Goal: Task Accomplishment & Management: Complete application form

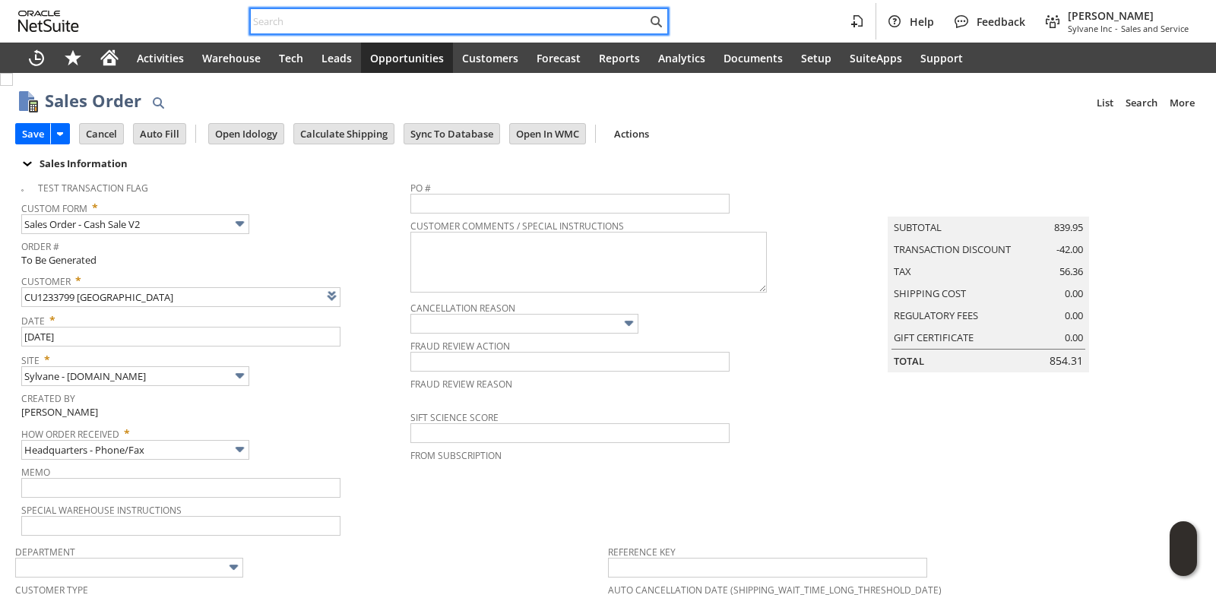
click at [337, 21] on input "text" at bounding box center [449, 21] width 396 height 18
paste input "9197410203"
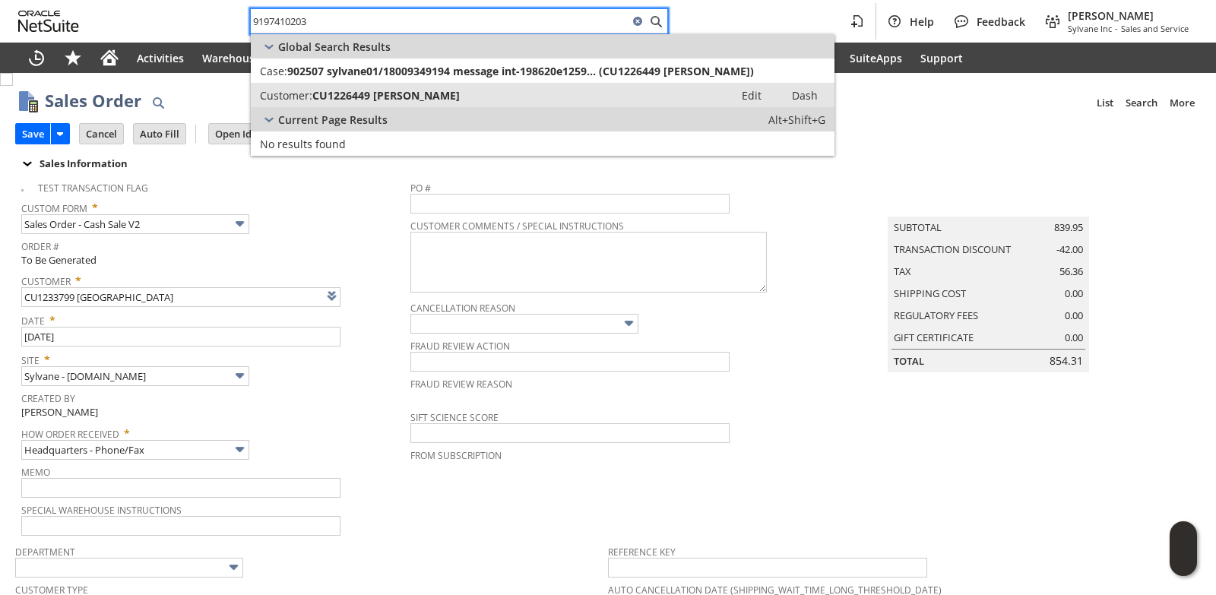
type input "9197410203"
click at [384, 99] on span "CU1226449 JOHNNIE HOLLOWAY" at bounding box center [385, 95] width 147 height 14
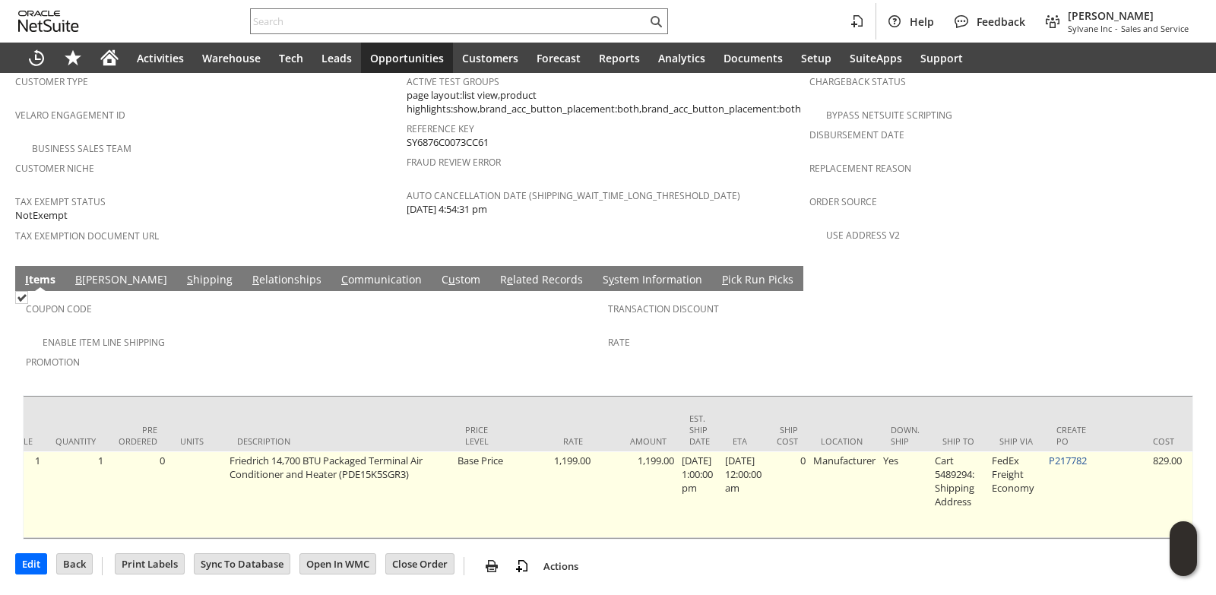
scroll to position [0, 489]
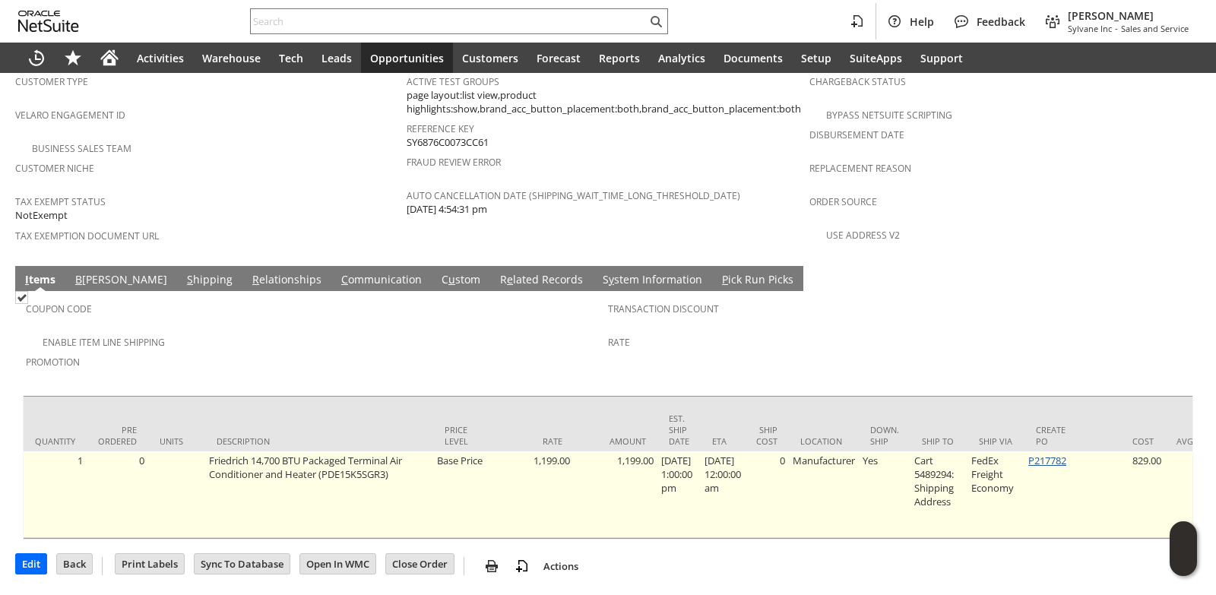
click at [1058, 454] on link "P217782" at bounding box center [1047, 461] width 38 height 14
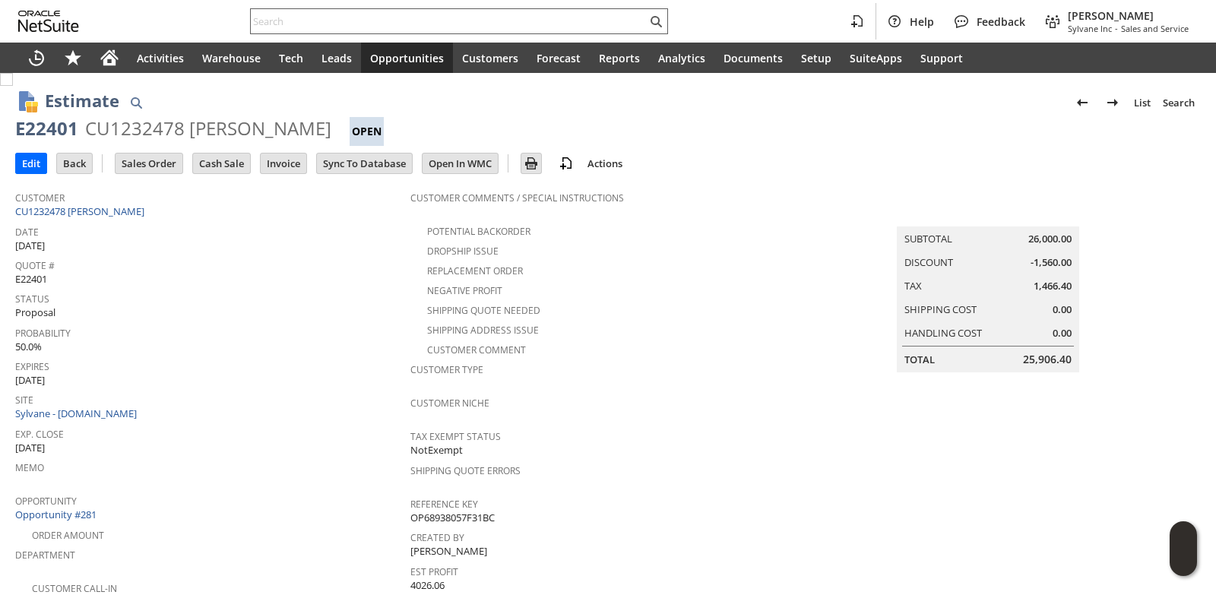
click at [292, 14] on input "text" at bounding box center [449, 21] width 396 height 18
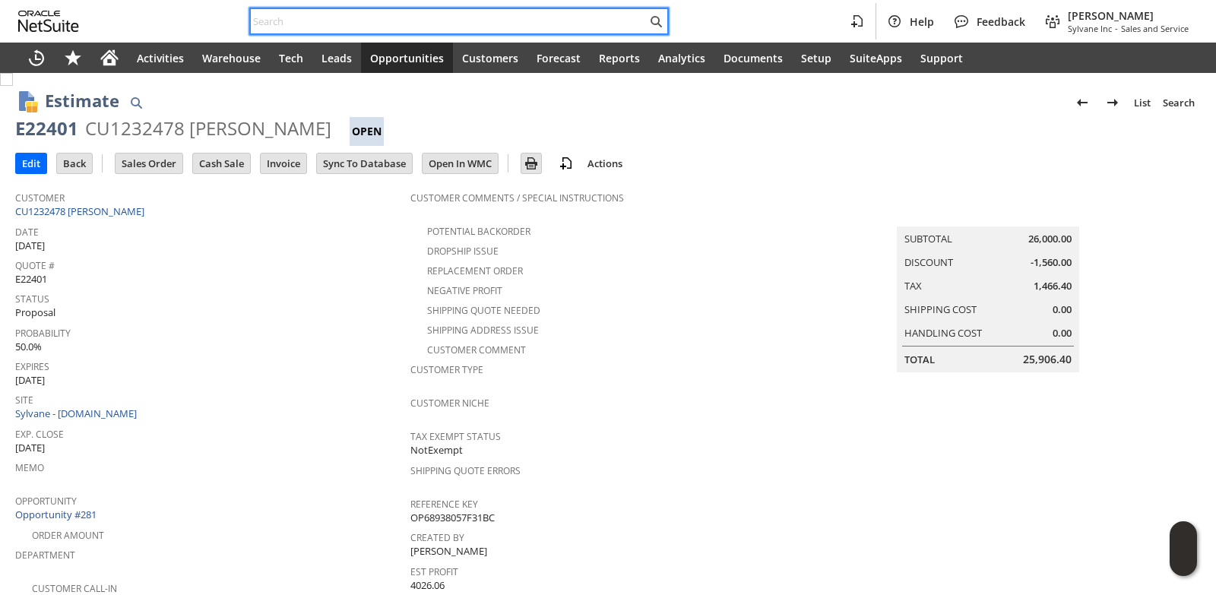
paste input "E22418"
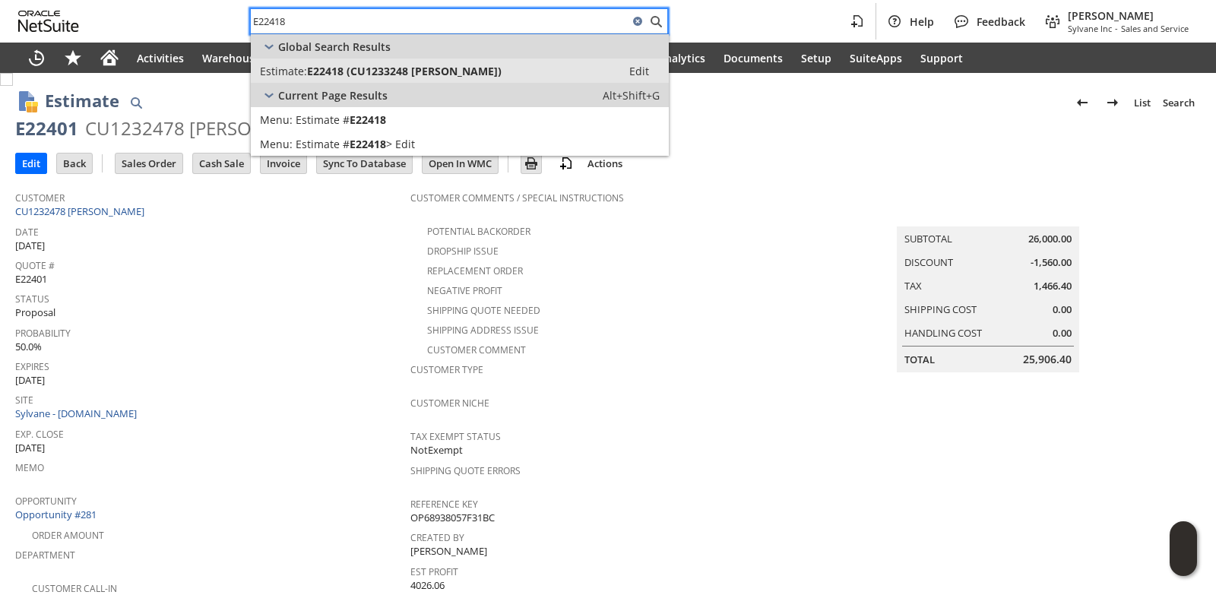
type input "E22418"
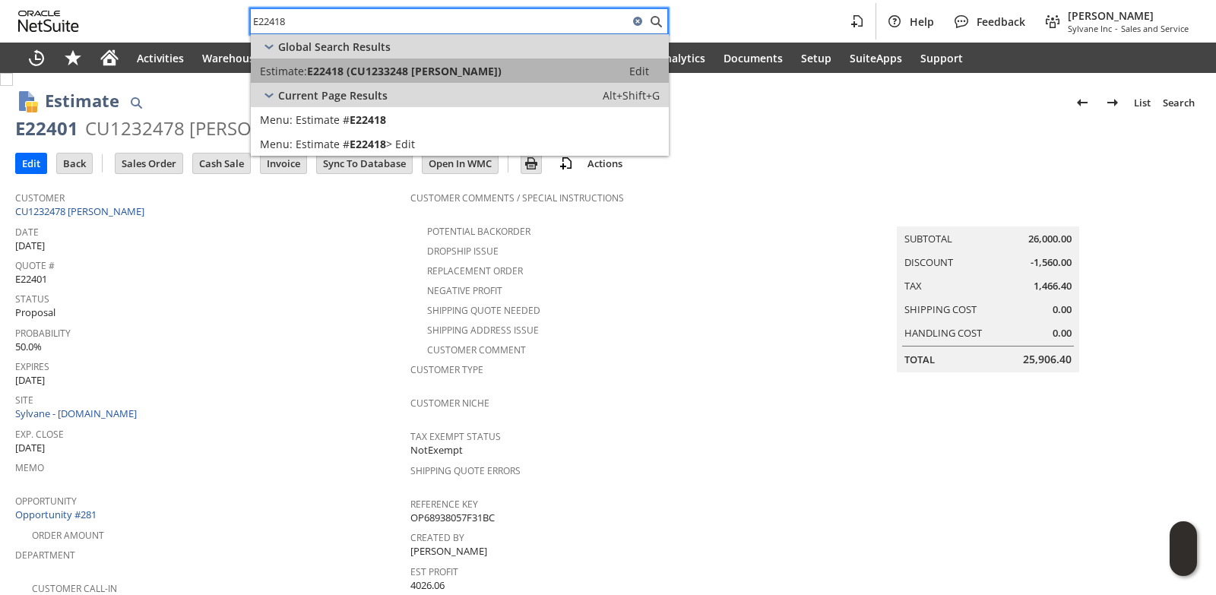
click at [326, 78] on link "Estimate: E22418 (CU1233248 Robert Royer) Edit" at bounding box center [460, 71] width 418 height 24
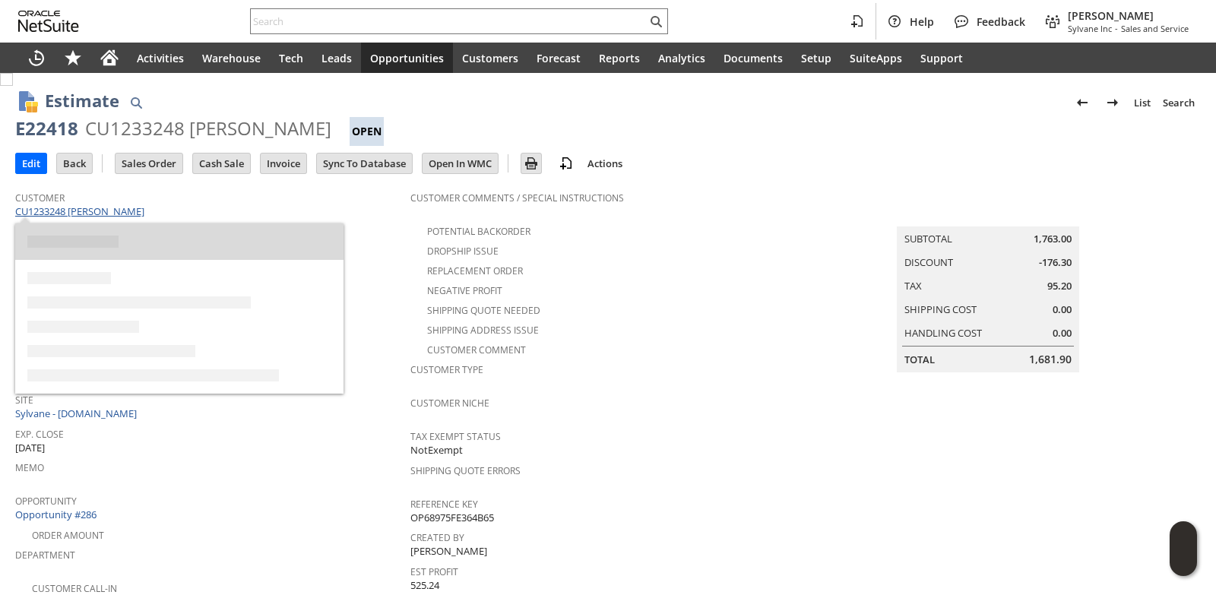
click at [117, 209] on link "CU1233248 [PERSON_NAME]" at bounding box center [81, 211] width 133 height 14
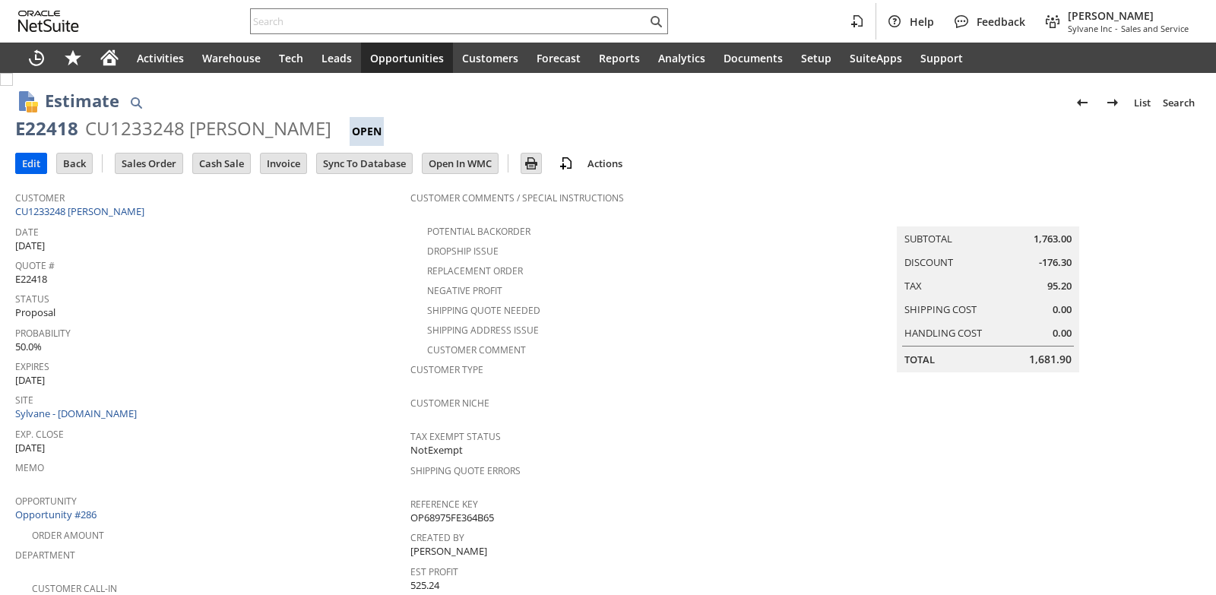
click at [36, 167] on input "Edit" at bounding box center [31, 164] width 30 height 20
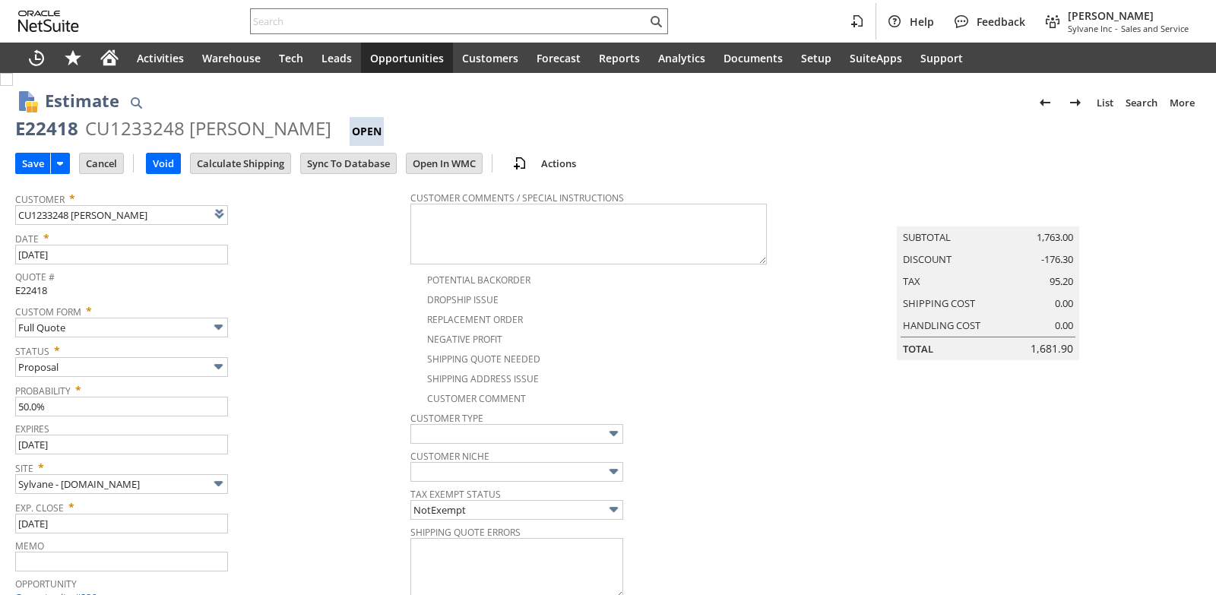
type input "Add"
type input "Copy Previous"
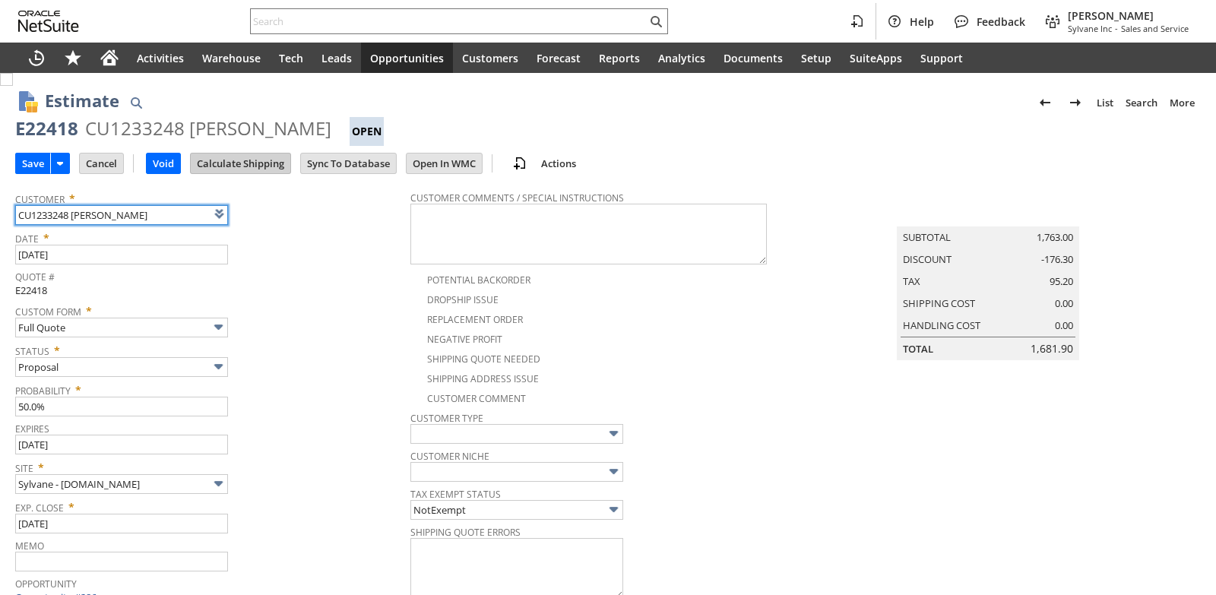
type input "Intelligent Recommendations¹⁰"
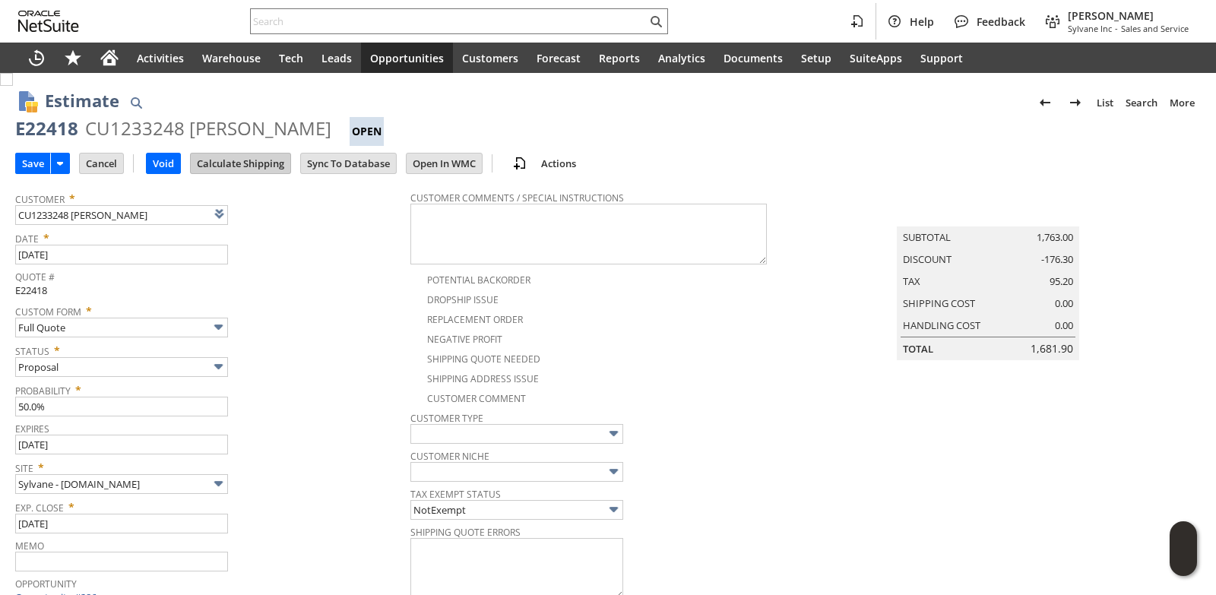
click at [248, 168] on input "Calculate Shipping" at bounding box center [241, 164] width 100 height 20
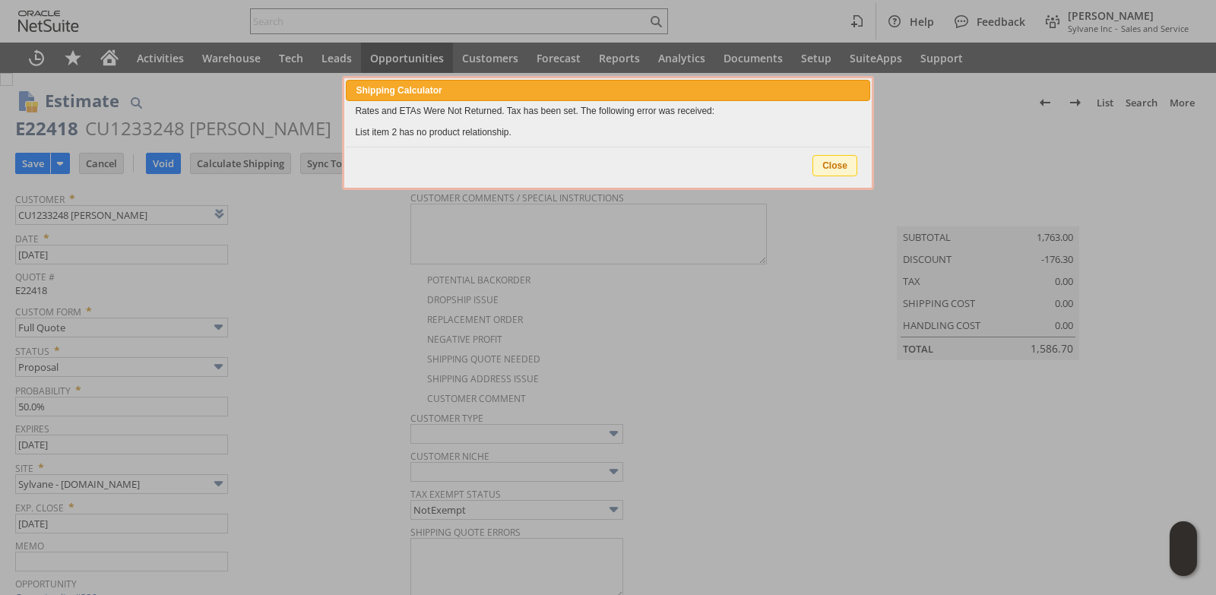
type input "OtherExemptEntity"
type input "Add"
type input "Copy Previous"
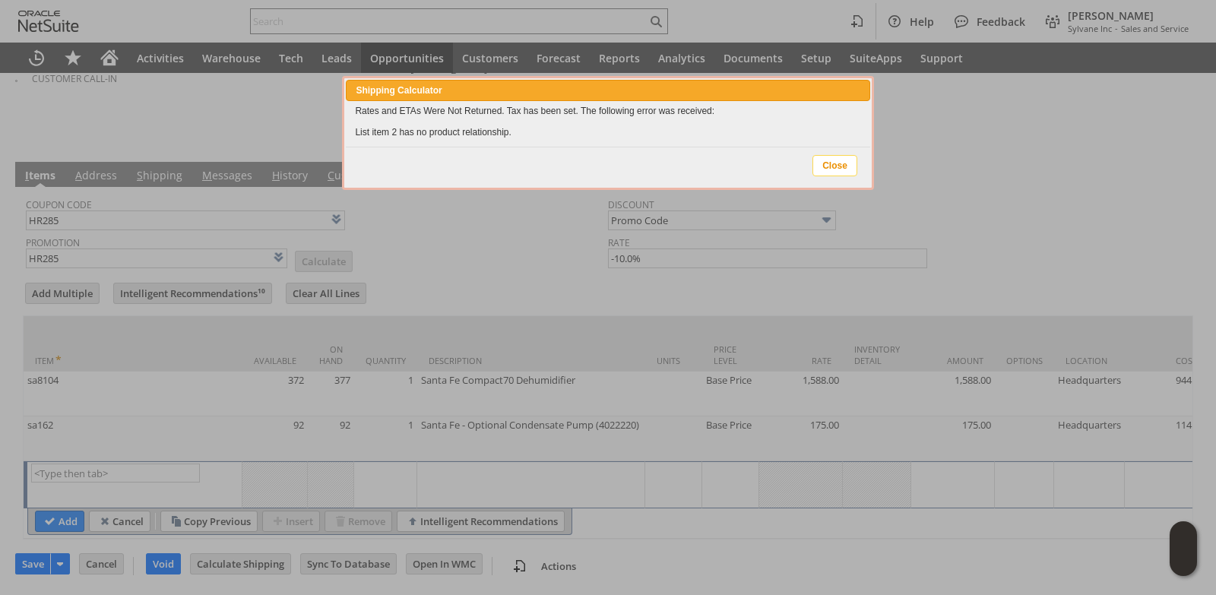
click at [831, 168] on span "Close" at bounding box center [834, 166] width 43 height 20
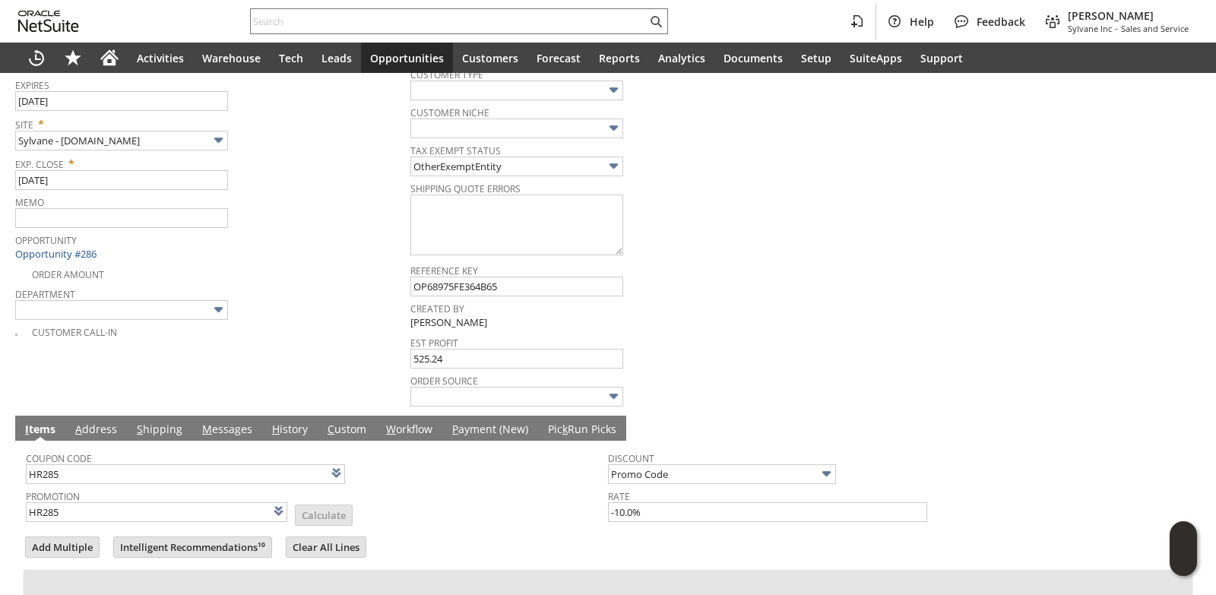
scroll to position [456, 0]
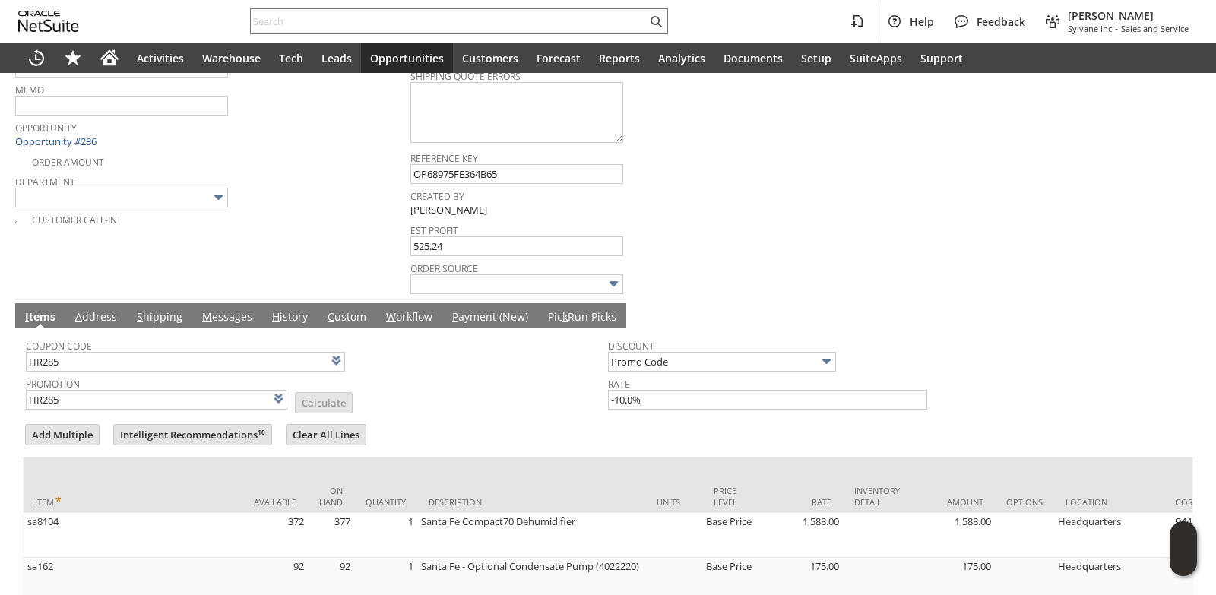
click at [224, 310] on link "M essages" at bounding box center [227, 317] width 58 height 17
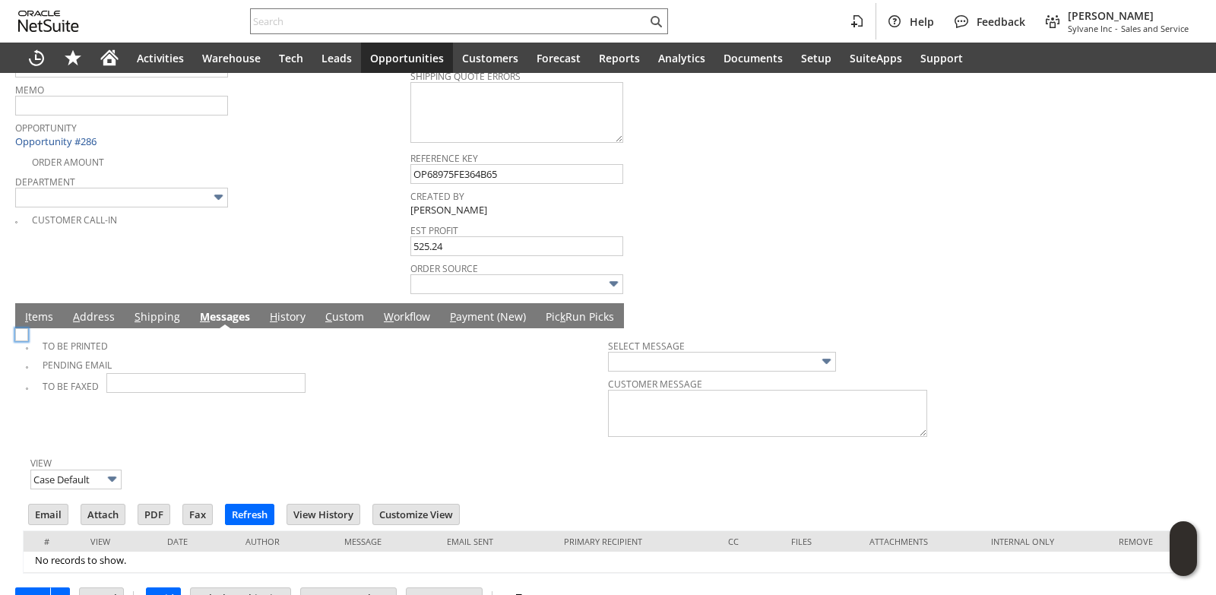
scroll to position [0, 0]
click at [28, 341] on img at bounding box center [21, 334] width 13 height 13
checkbox input "true"
click at [276, 252] on td "Customer * CU1233248 Robert Royer List Search Date * 8/11/2025 Quote # E22418 C…" at bounding box center [212, 11] width 395 height 568
click at [30, 312] on link "I tems" at bounding box center [39, 317] width 36 height 17
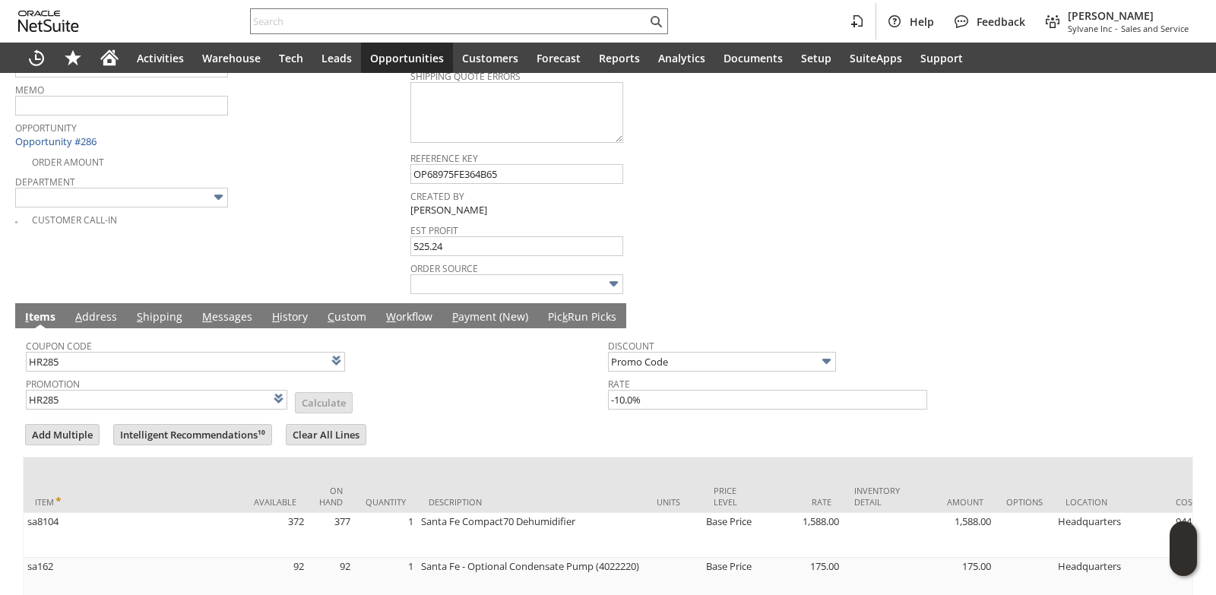
click at [320, 202] on div "Department" at bounding box center [209, 189] width 388 height 36
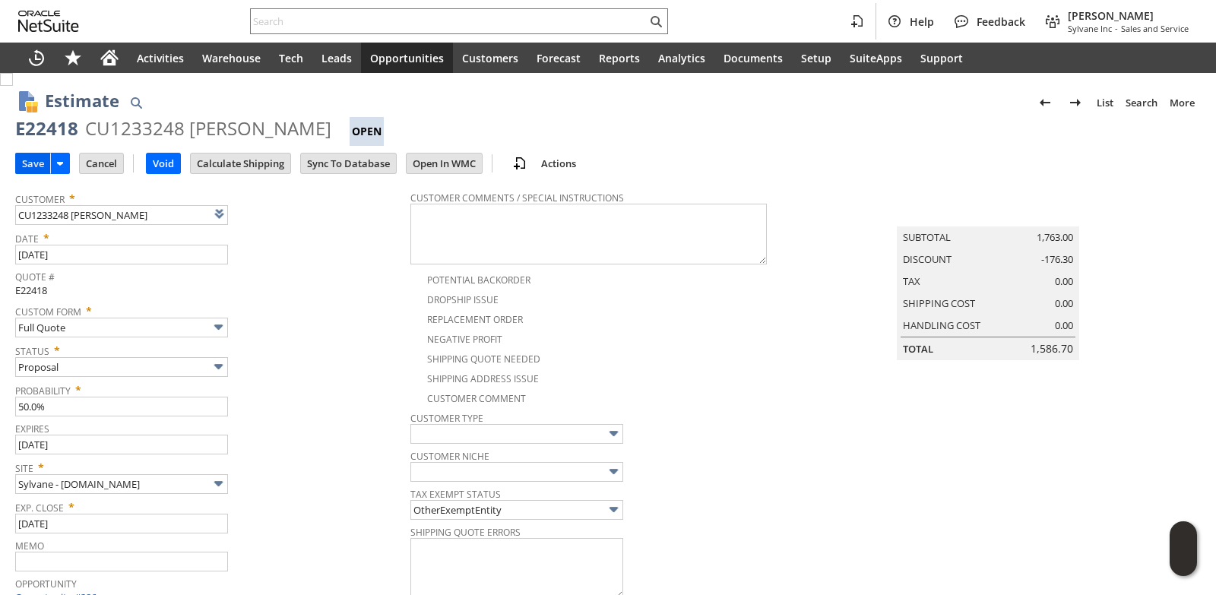
click at [30, 163] on input "Save" at bounding box center [33, 164] width 34 height 20
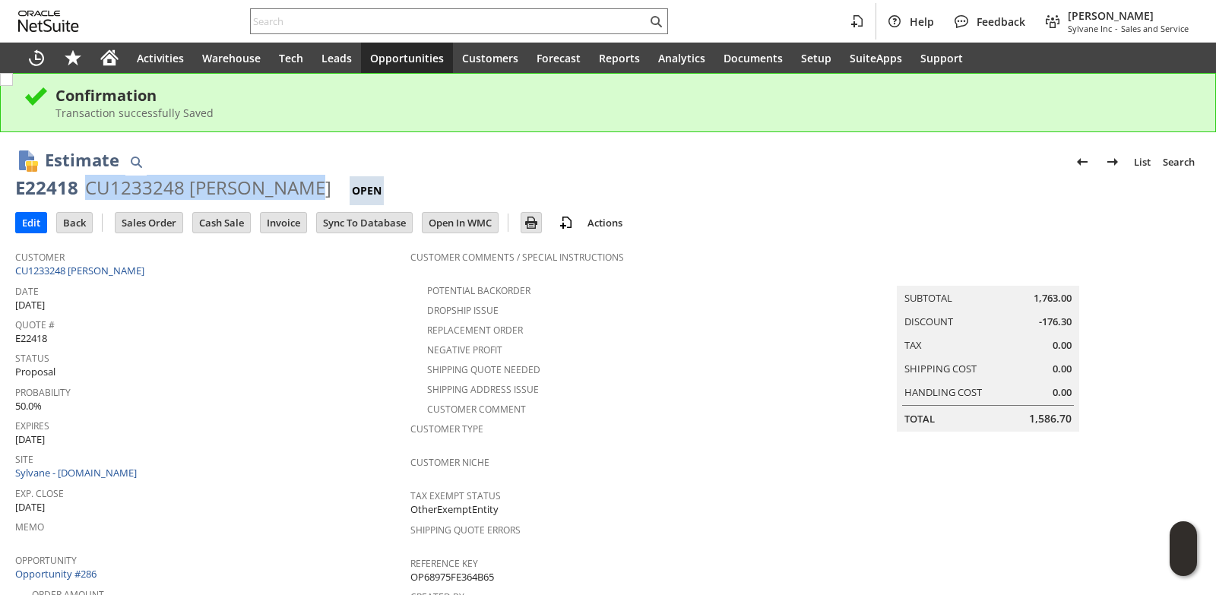
drag, startPoint x: 85, startPoint y: 188, endPoint x: 297, endPoint y: 192, distance: 212.1
click at [297, 192] on div "CU1233248 Robert Royer" at bounding box center [208, 188] width 246 height 24
copy div "CU1233248 Robert Royer"
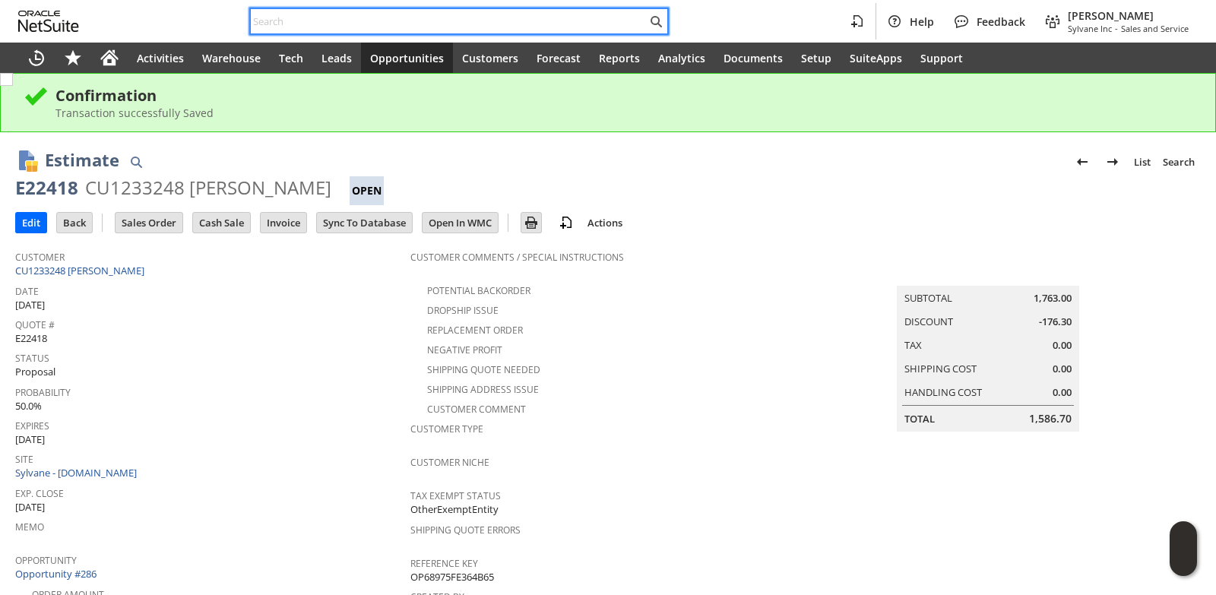
click at [314, 25] on input "text" at bounding box center [449, 21] width 396 height 18
paste input "health.mil"
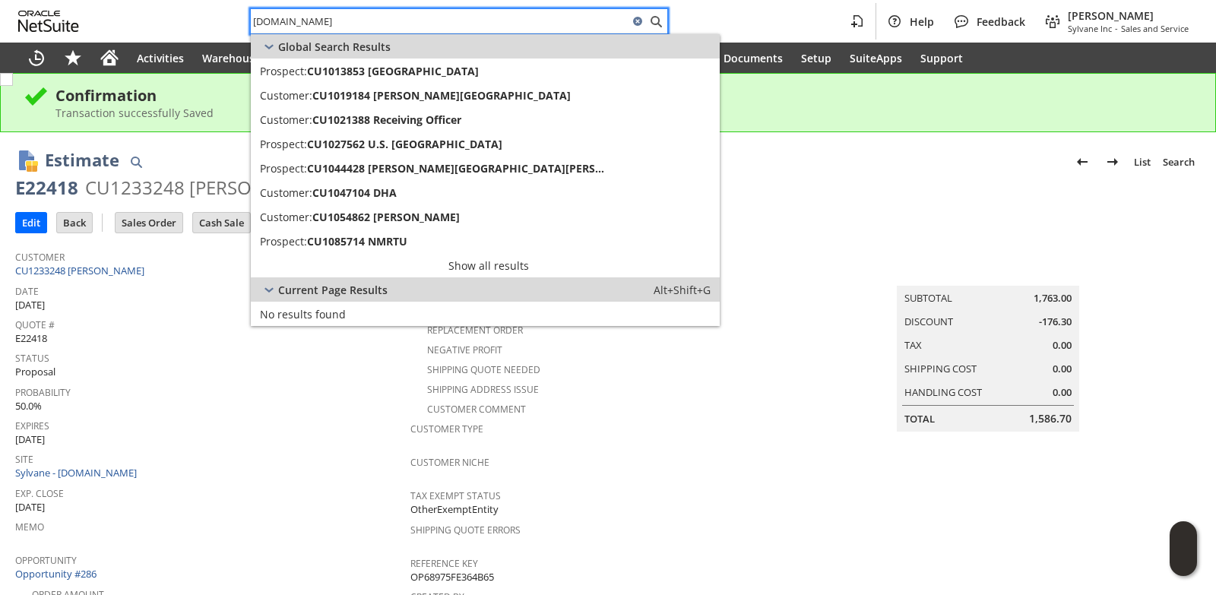
click at [310, 21] on input "health.mil" at bounding box center [440, 21] width 378 height 18
paste input "Kimberly.a.wall10.civ@"
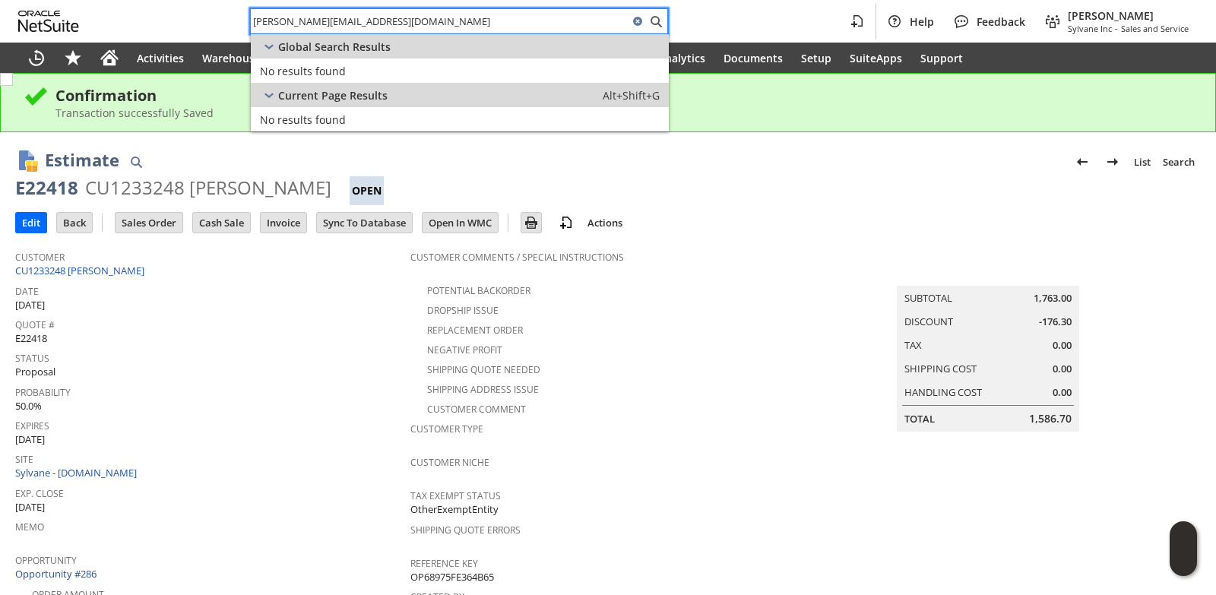
drag, startPoint x: 356, startPoint y: 19, endPoint x: 182, endPoint y: 17, distance: 174.1
click at [186, 19] on div "Kimberly.a.wall10.civ@health.mil Help Feedback Brock Bare Sylvane Inc - Sales a…" at bounding box center [608, 21] width 1216 height 43
type input "health.mil"
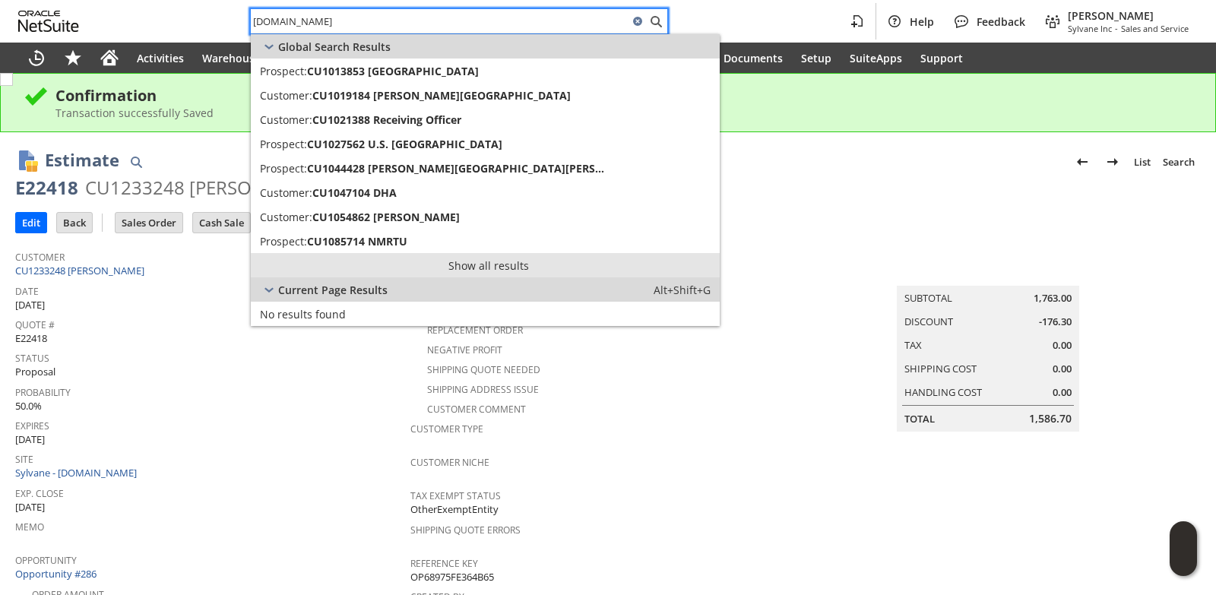
click at [489, 264] on link "Show all results" at bounding box center [485, 265] width 469 height 24
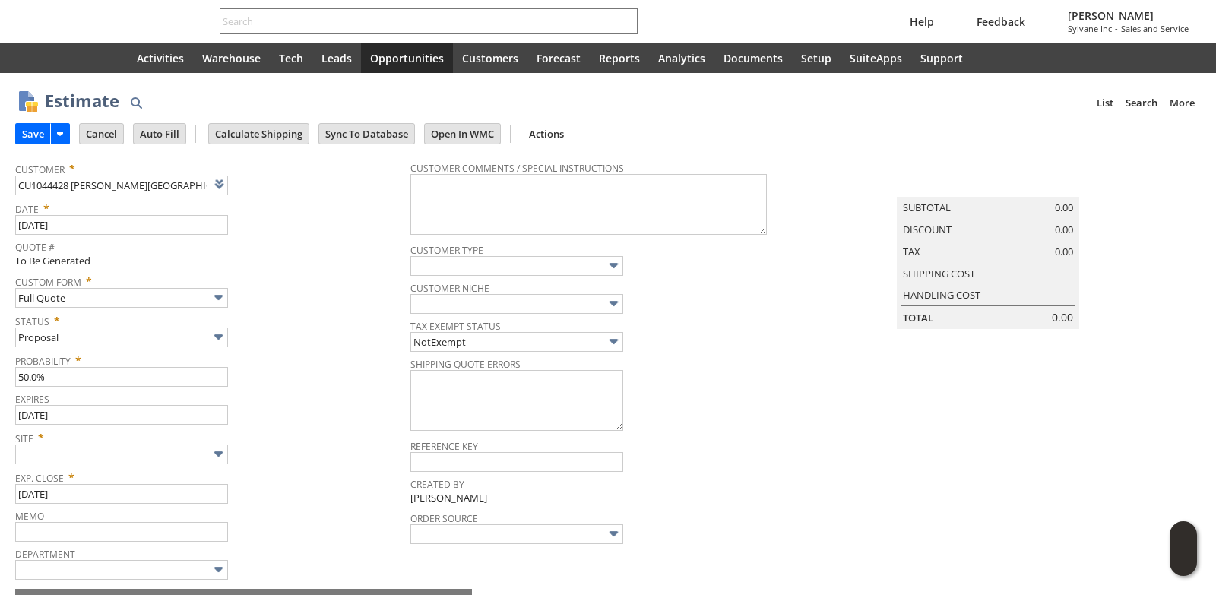
type input "[DATE]"
type input "Intelligent Recommendations ⁰"
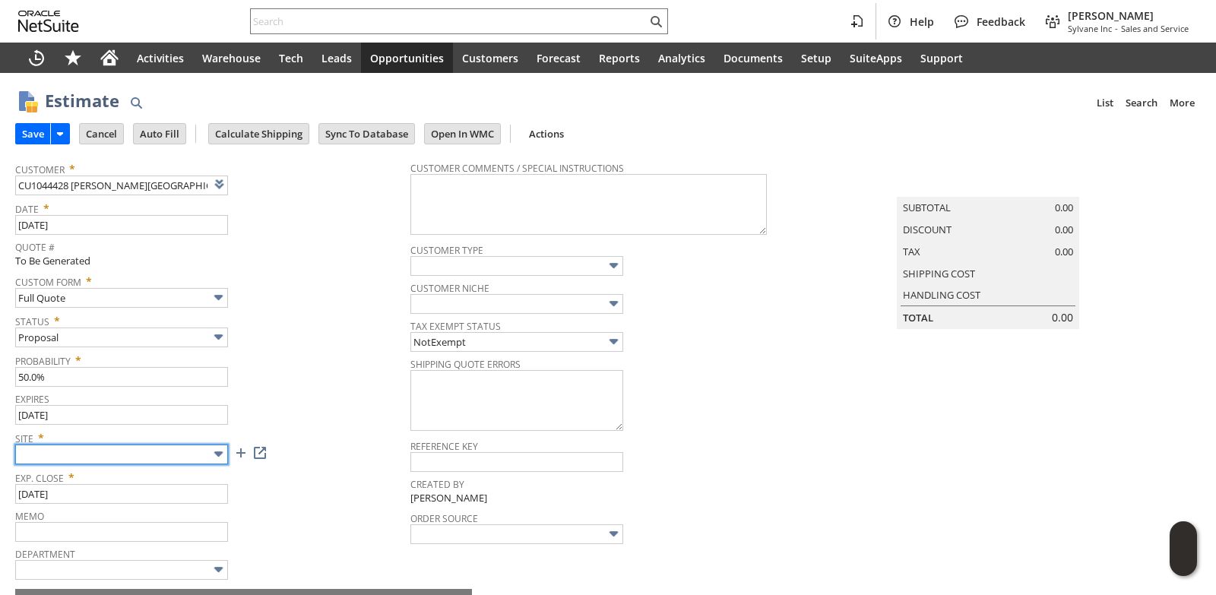
click at [165, 462] on input "text" at bounding box center [121, 455] width 213 height 20
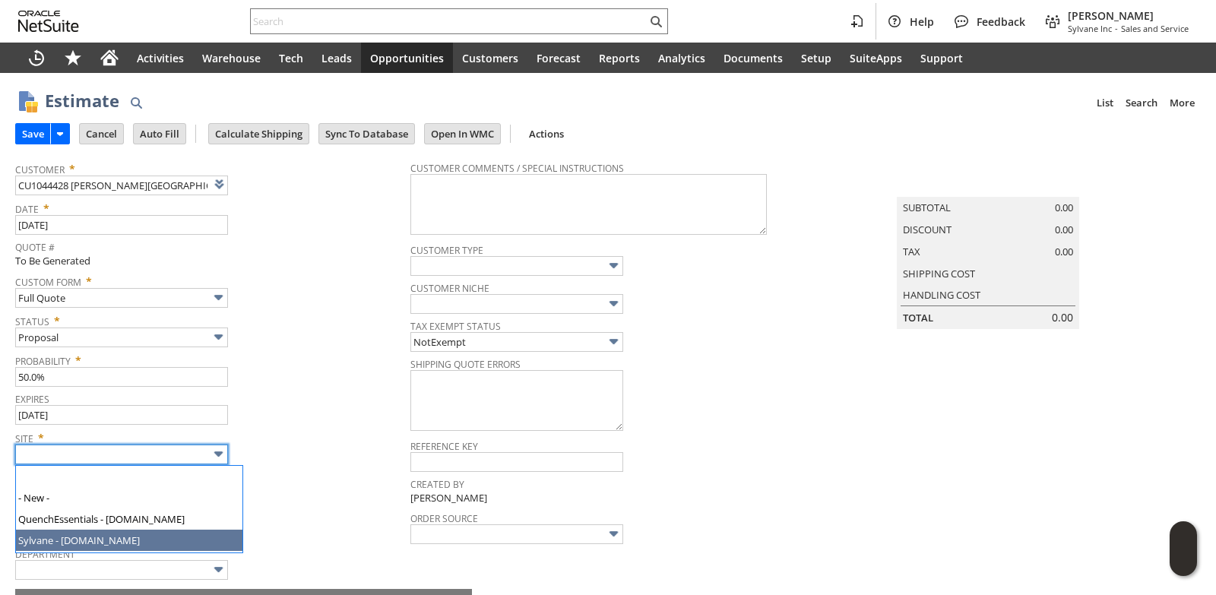
type input "Sylvane - [DOMAIN_NAME]"
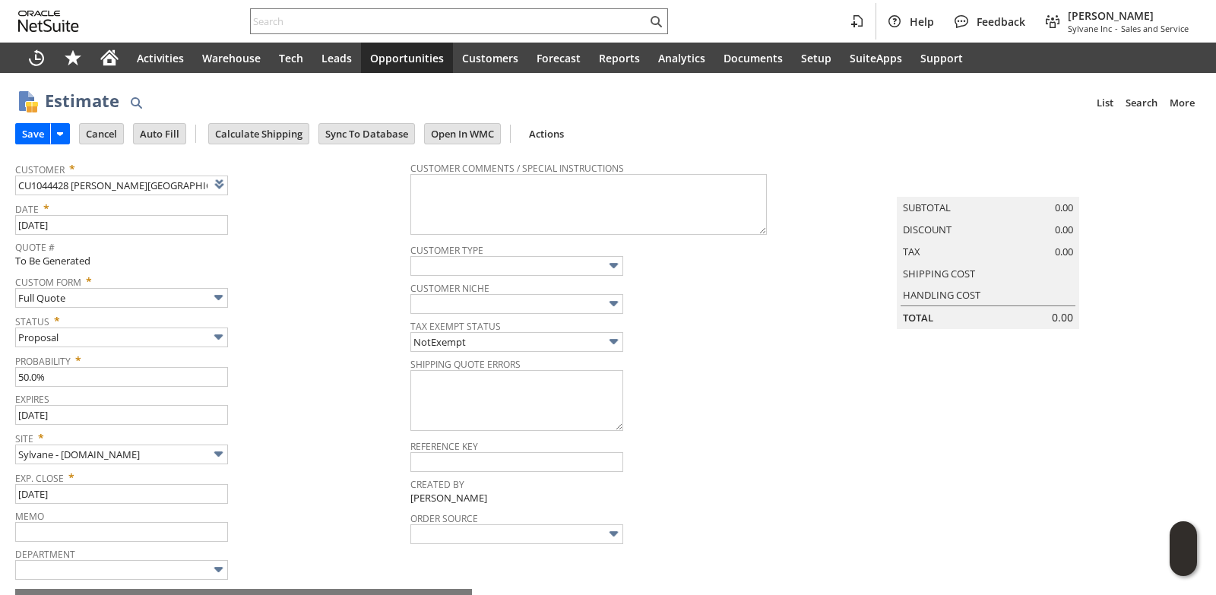
click at [308, 375] on div "Probability * 50.0%" at bounding box center [209, 368] width 388 height 38
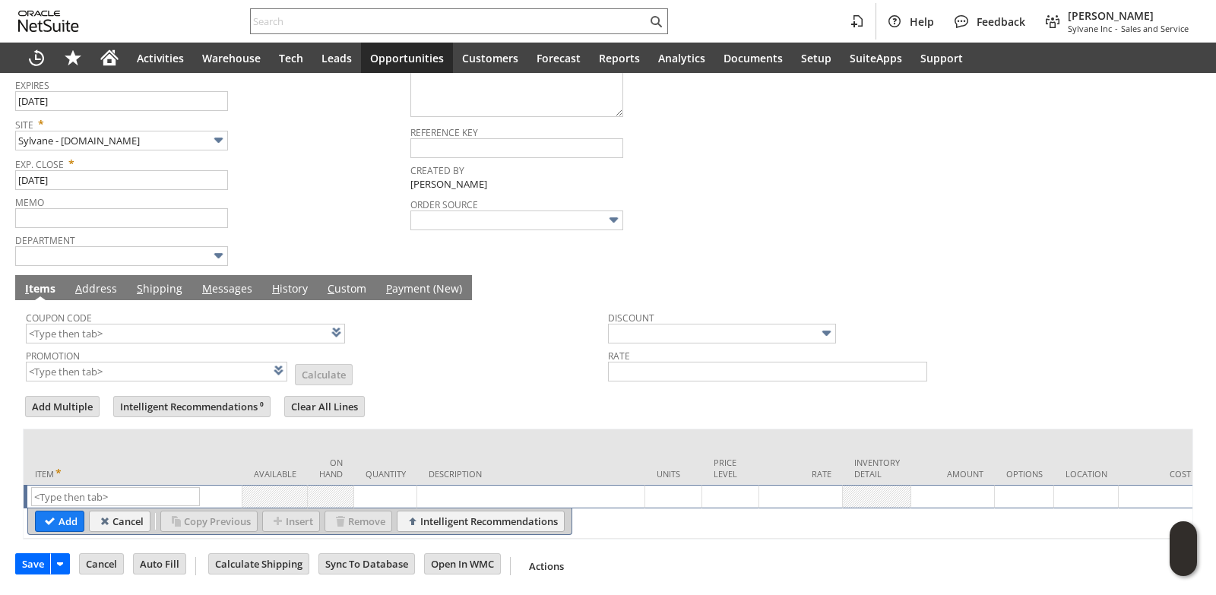
scroll to position [328, 0]
click at [112, 487] on input "text" at bounding box center [115, 496] width 169 height 19
paste input "dr3545"
type input "dr3545"
click at [373, 440] on td "Quantity" at bounding box center [385, 456] width 63 height 55
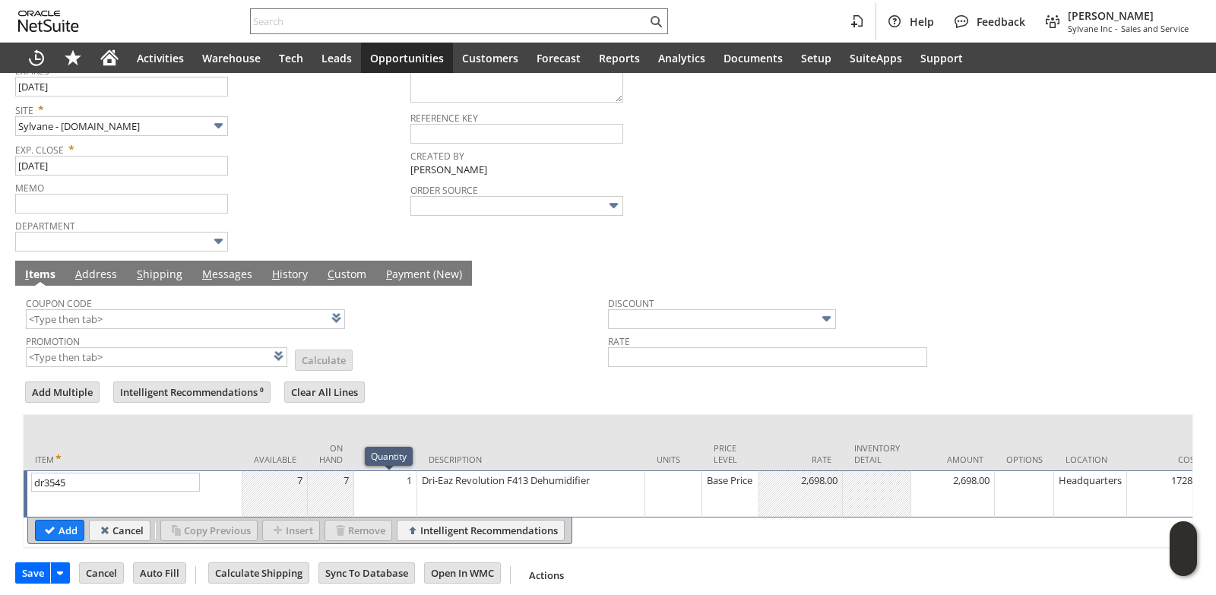
click at [389, 499] on td "1" at bounding box center [385, 493] width 63 height 47
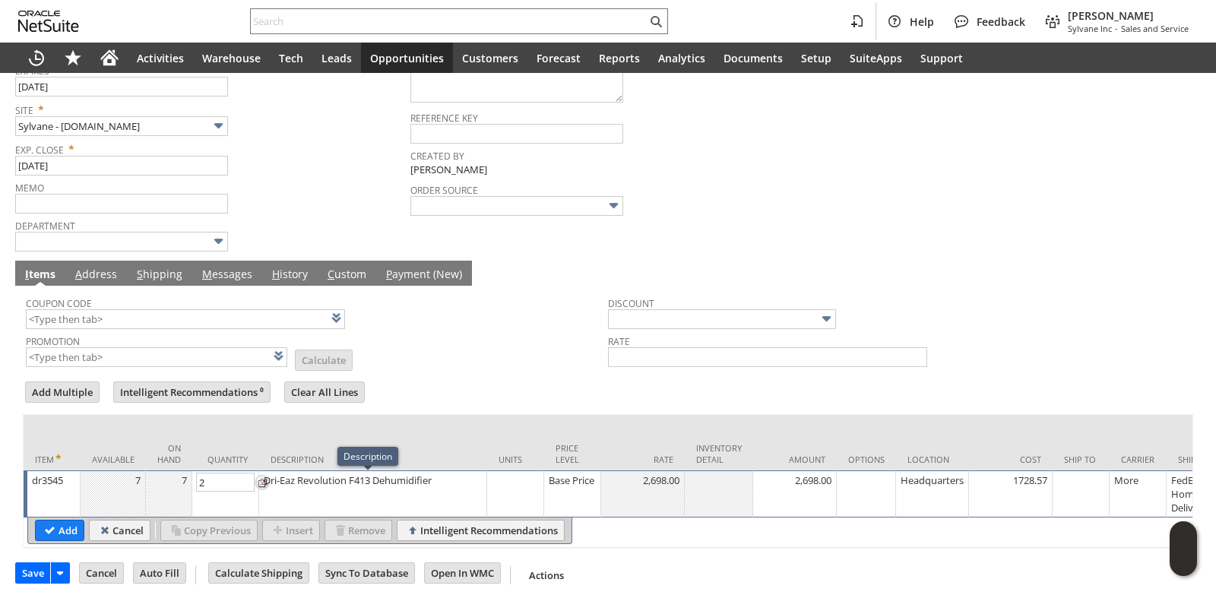
type input "2"
click at [454, 435] on td "Description" at bounding box center [373, 442] width 228 height 55
click at [55, 534] on input "Add" at bounding box center [60, 531] width 48 height 20
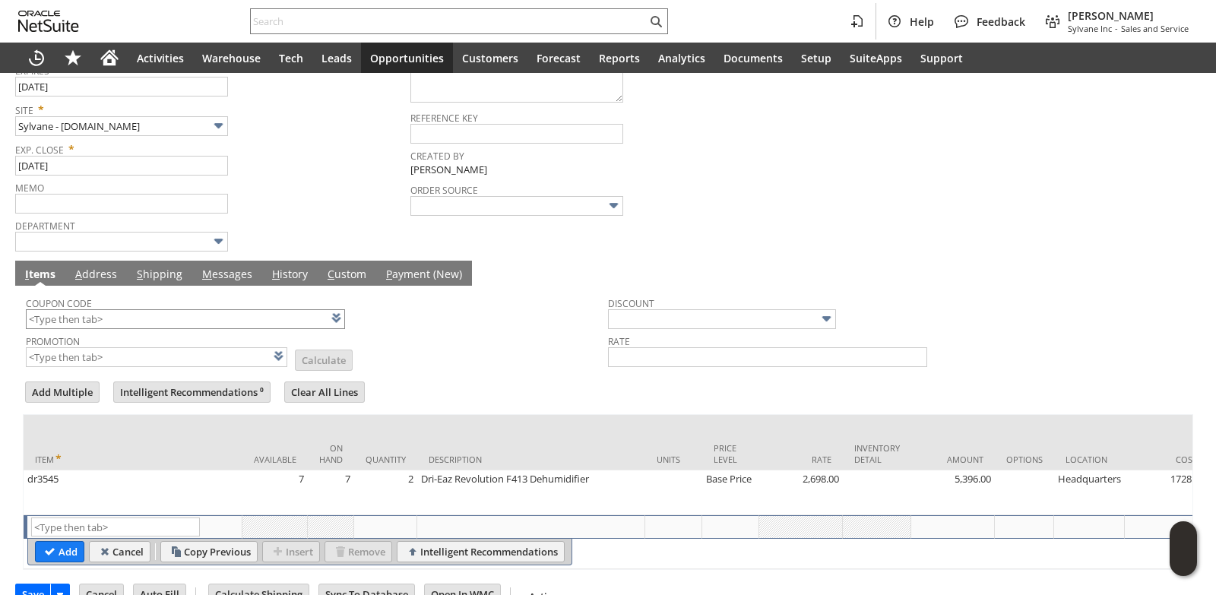
type input "Intelligent Recommendations¹⁰"
click at [102, 319] on input "text" at bounding box center [185, 319] width 319 height 20
click at [513, 391] on form "Add Multiple Intelligent Recommendations¹⁰ Clear All Lines Line Items All Item …" at bounding box center [608, 474] width 1170 height 191
type input "HR285"
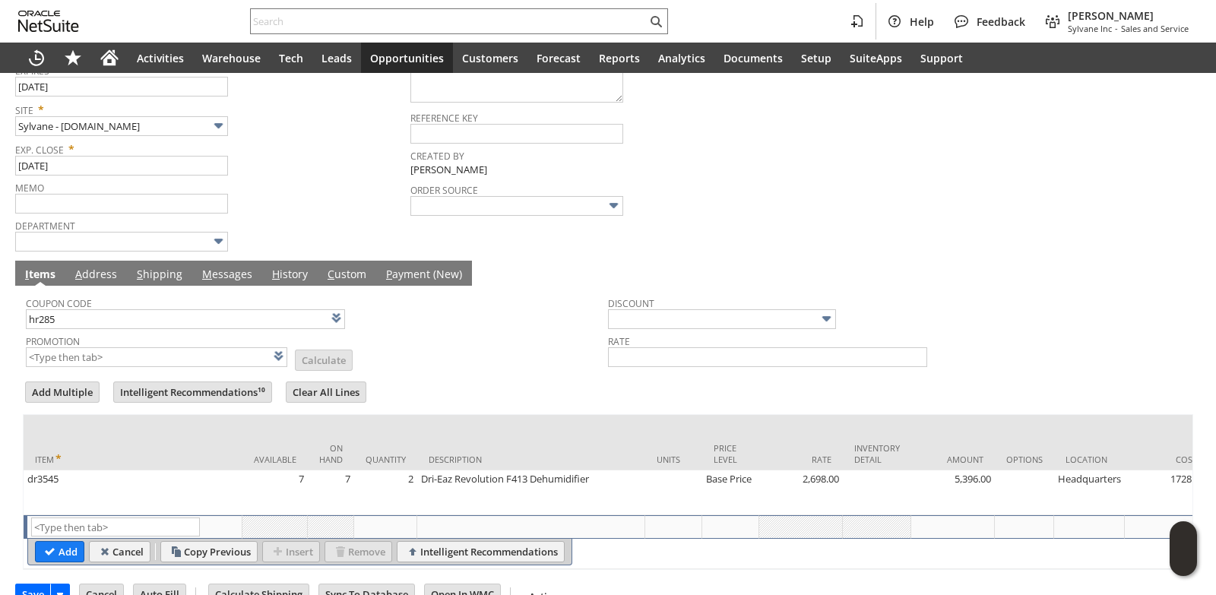
type input "Promo Code"
type input "-10.0%"
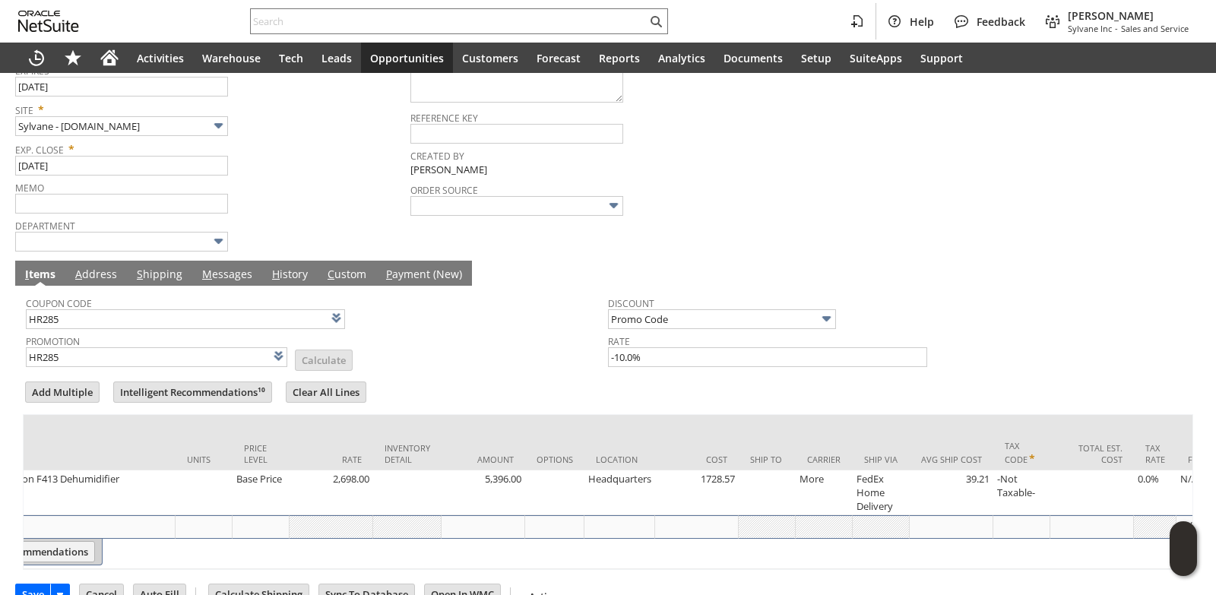
scroll to position [0, 494]
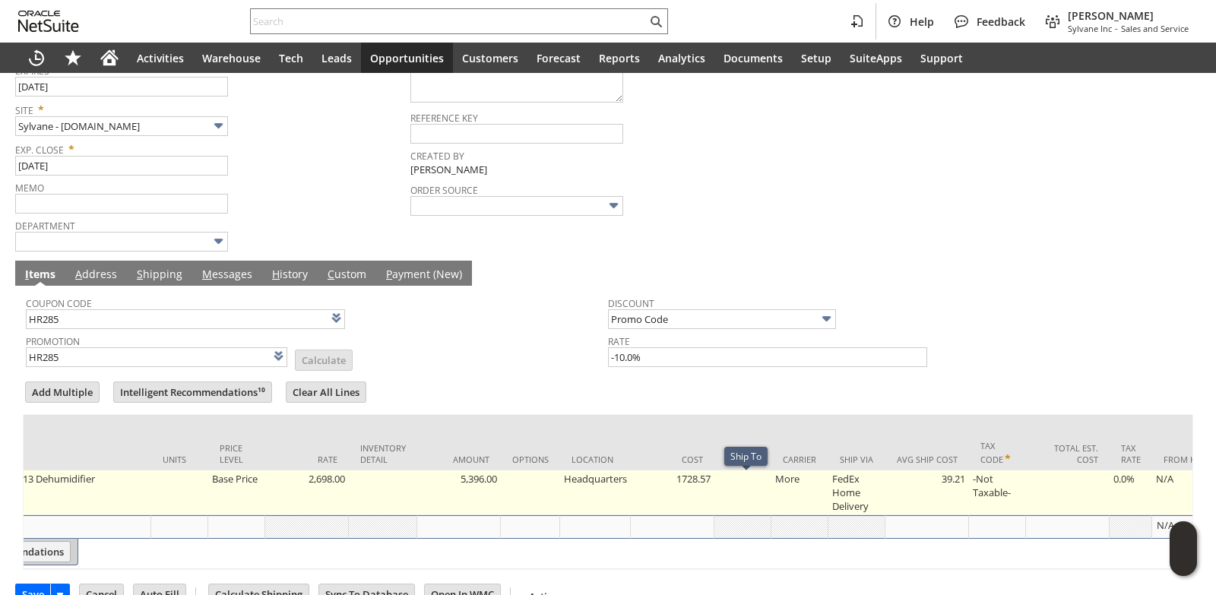
click at [743, 480] on td at bounding box center [742, 492] width 57 height 45
type input "OK"
type input "Make Copy"
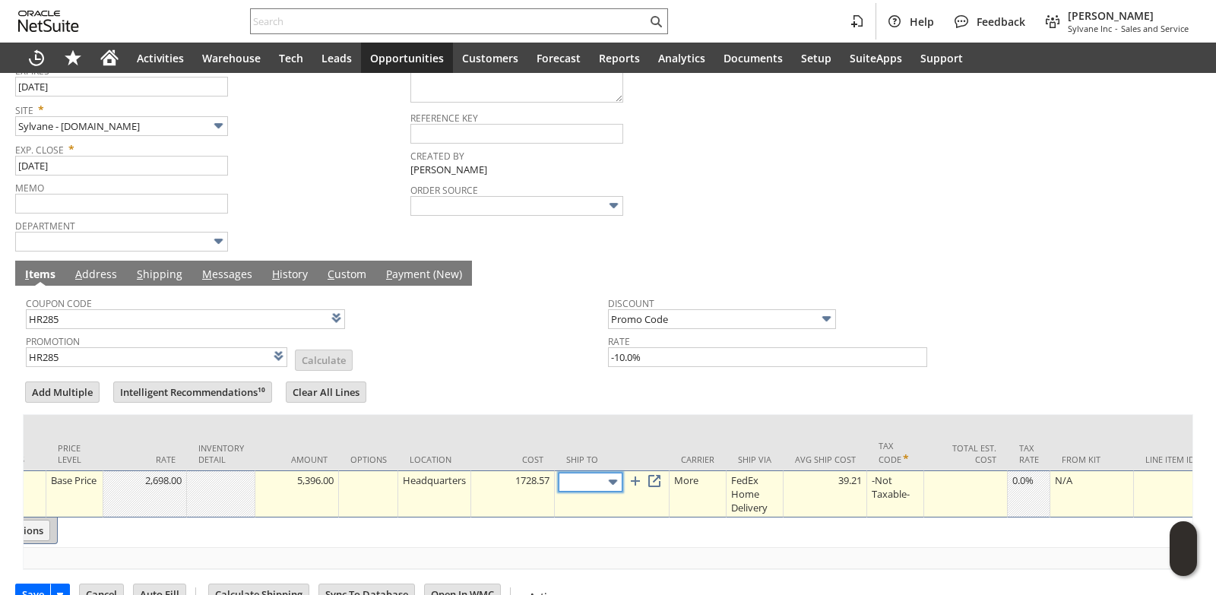
click at [592, 479] on input "text" at bounding box center [591, 482] width 64 height 19
click at [657, 484] on link at bounding box center [654, 481] width 17 height 17
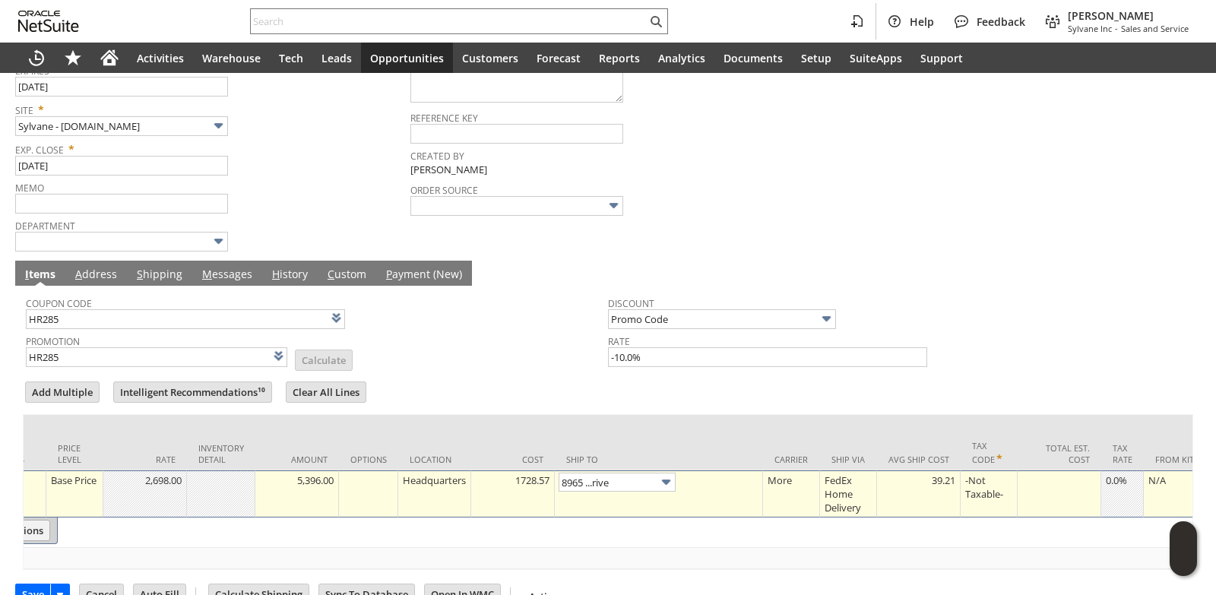
type input "[STREET_ADDRESS]"
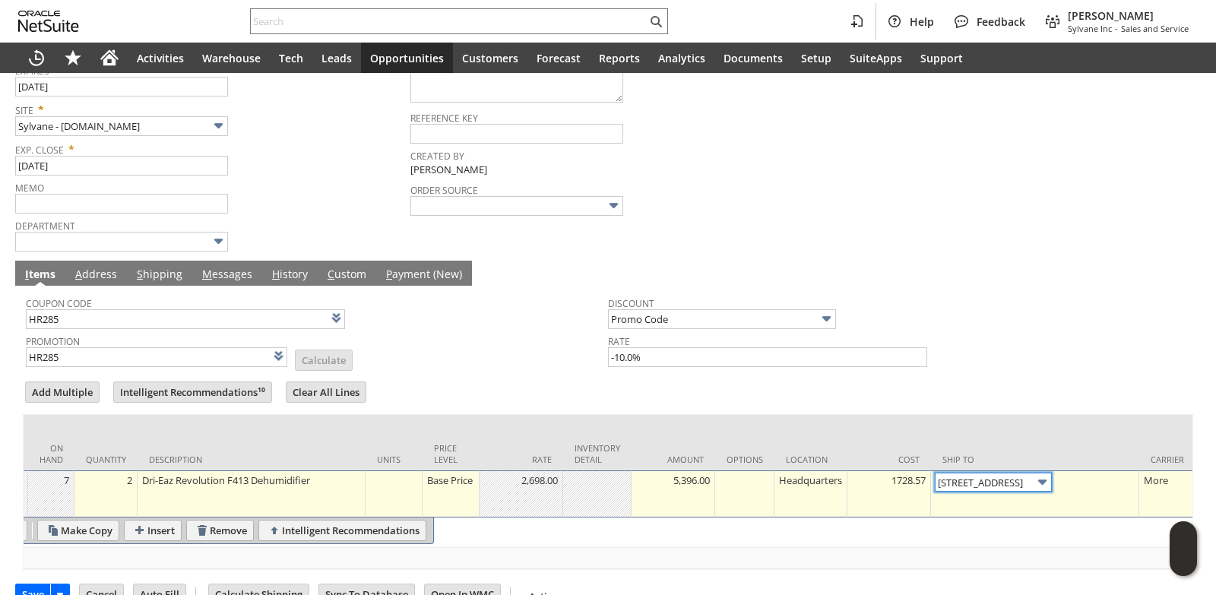
scroll to position [0, 0]
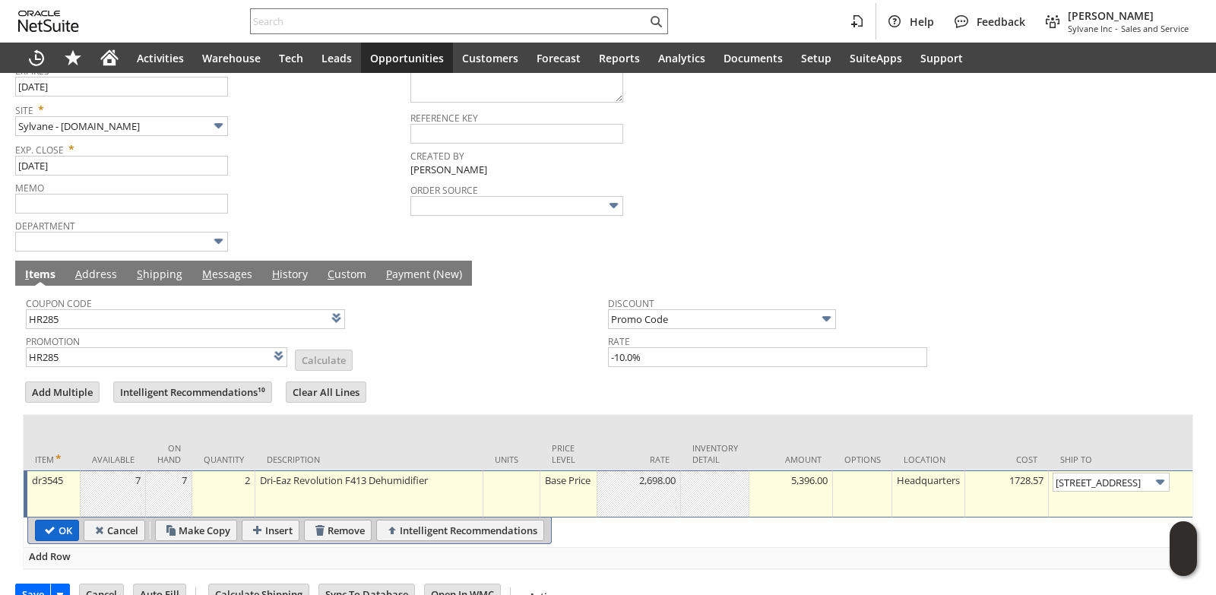
click at [55, 534] on input "OK" at bounding box center [57, 531] width 43 height 20
type input "Add"
type input "Copy Previous"
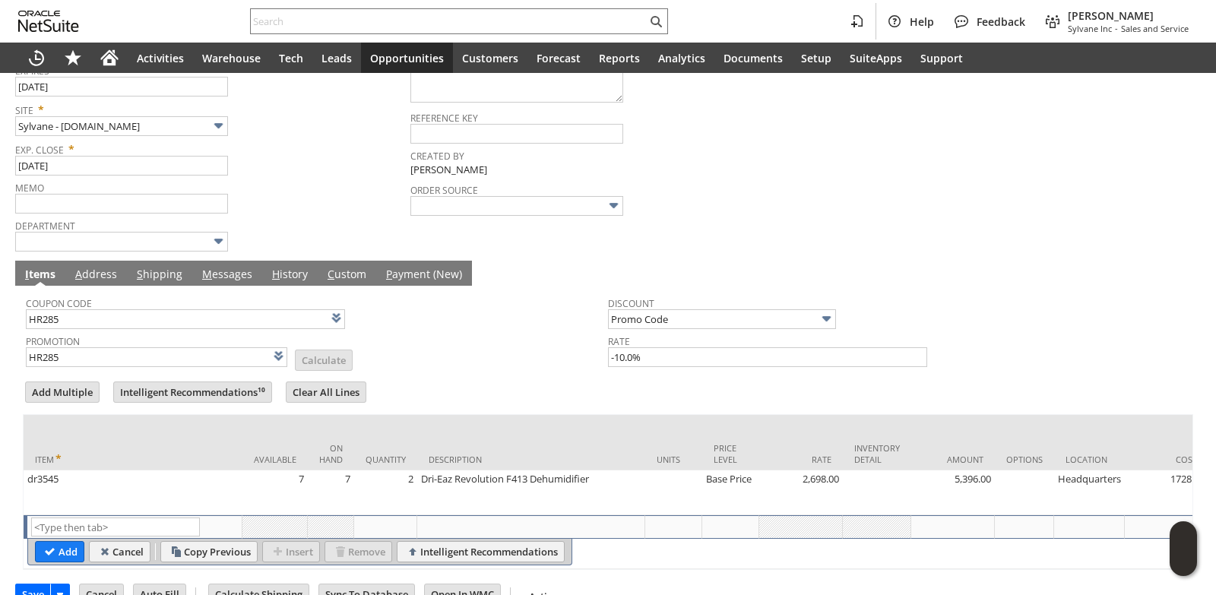
click at [230, 276] on link "M essages" at bounding box center [227, 275] width 58 height 17
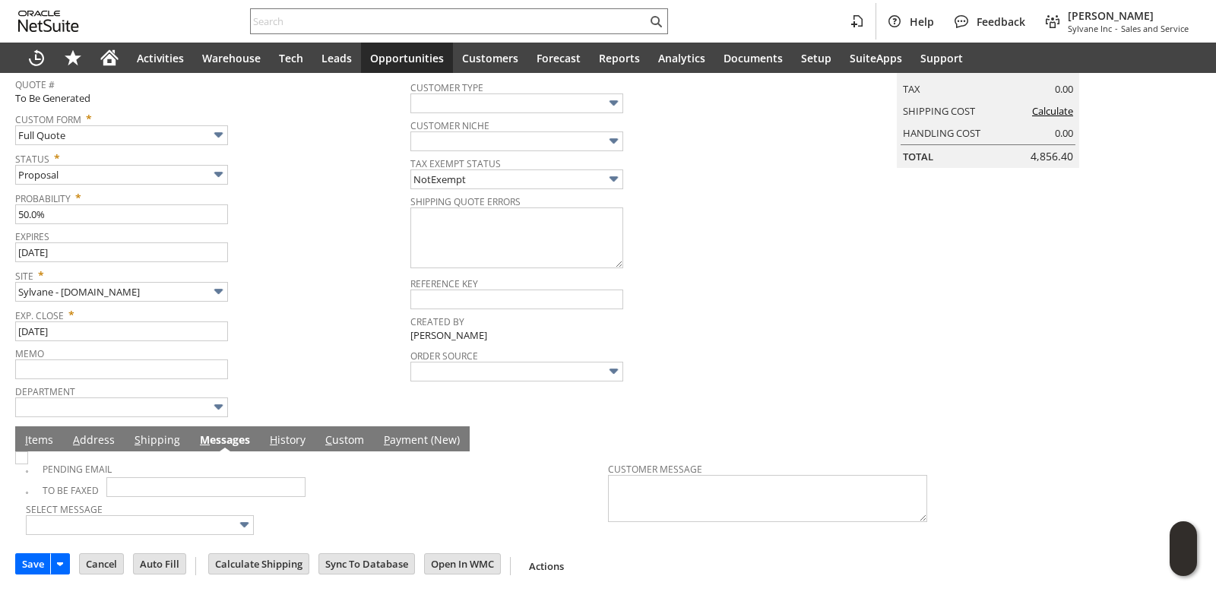
click at [27, 464] on img at bounding box center [21, 457] width 13 height 13
checkbox input "true"
click at [301, 287] on div "Site * Sylvane - www.sylvane.com" at bounding box center [209, 283] width 388 height 38
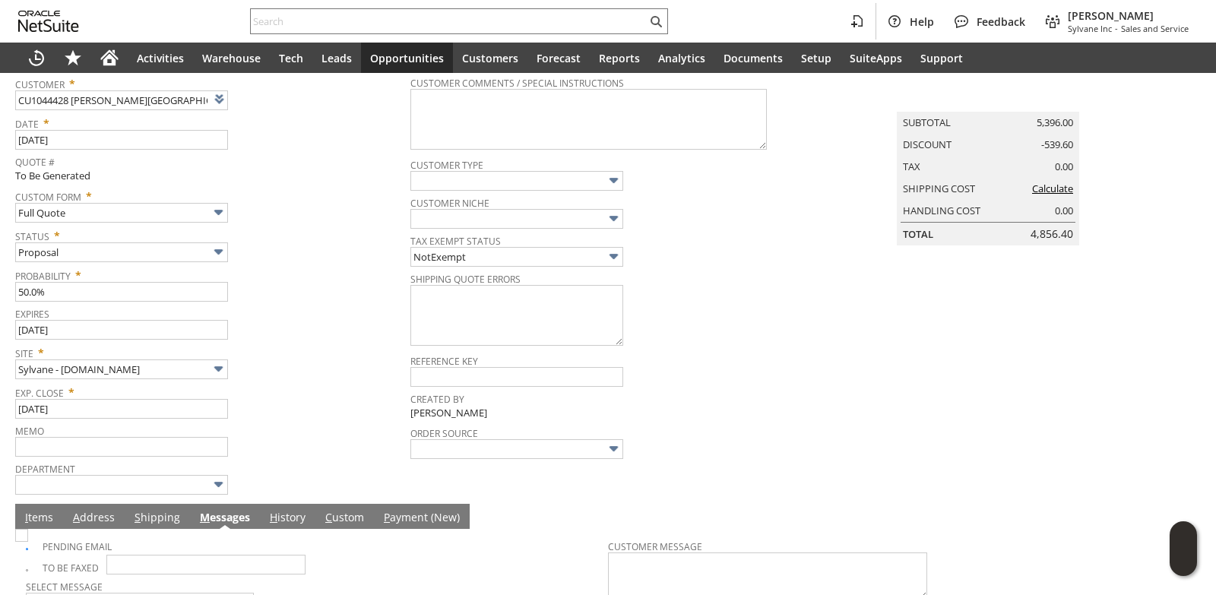
scroll to position [0, 0]
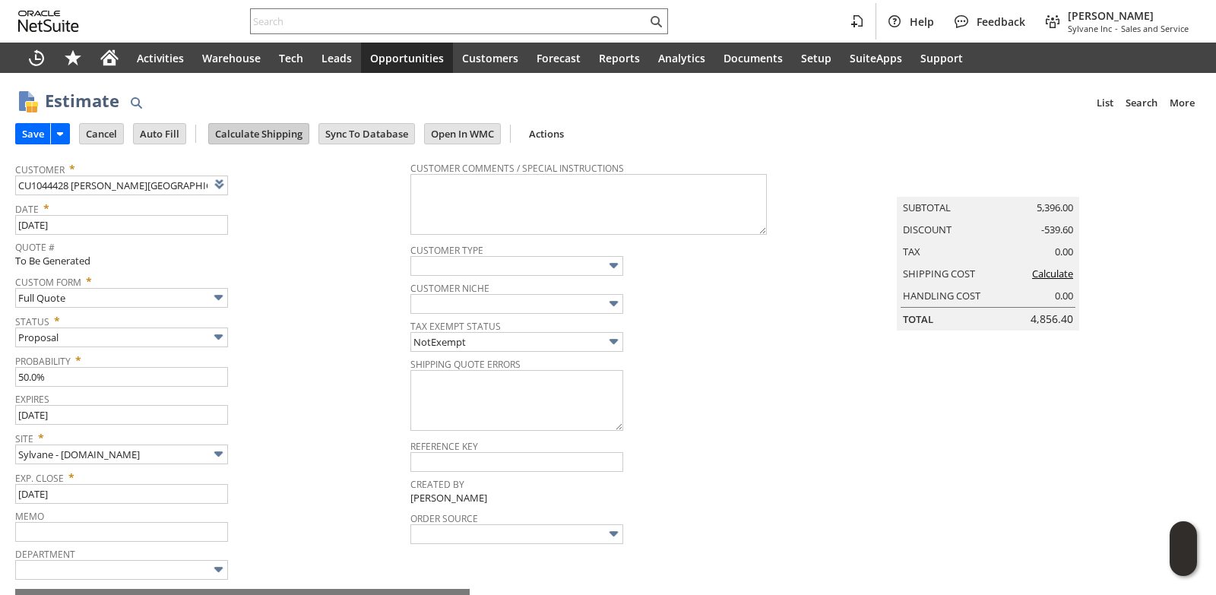
click at [255, 128] on input "Calculate Shipping" at bounding box center [259, 134] width 100 height 20
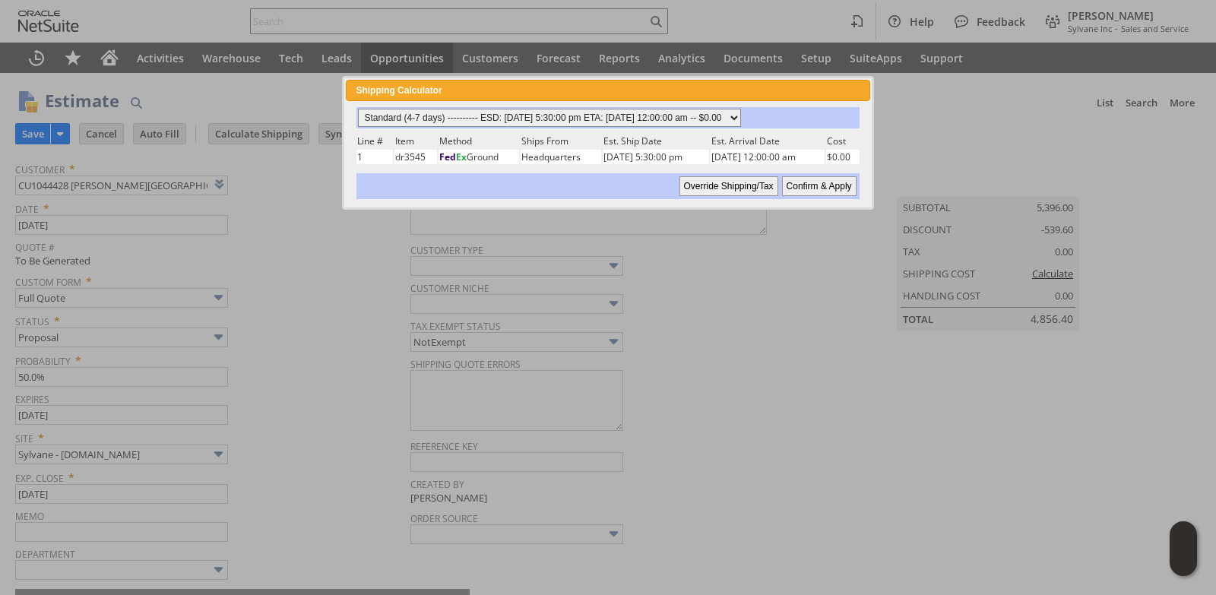
click at [741, 117] on select "Standard (4-7 days) ---------- ESD: 08/12/2025 5:30:00 pm ETA: 08/14/2025 12:00…" at bounding box center [549, 118] width 383 height 18
select select "3 Day ------------------------ ESD: 08/12/2025 5:30:00 pm ETA: 08/14/2025 12:00…"
click at [358, 109] on select "Standard (4-7 days) ---------- ESD: 08/12/2025 5:30:00 pm ETA: 08/14/2025 12:00…" at bounding box center [549, 118] width 383 height 18
click at [801, 186] on input "Confirm & Apply" at bounding box center [819, 186] width 74 height 20
type input "Government"
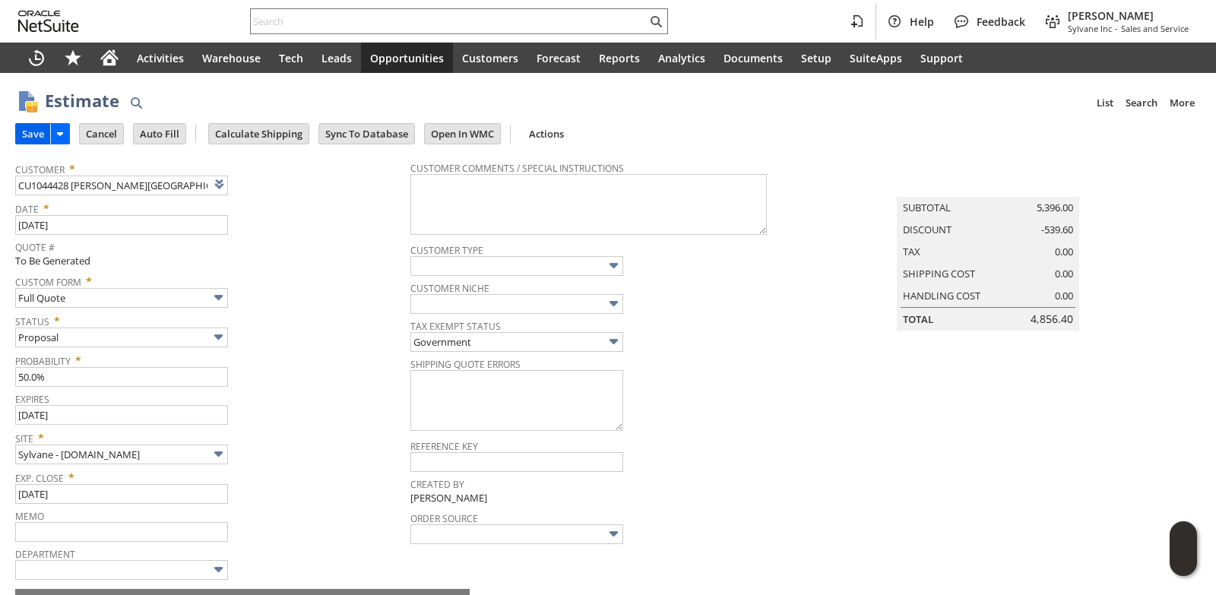
click at [30, 135] on input "Save" at bounding box center [33, 134] width 34 height 20
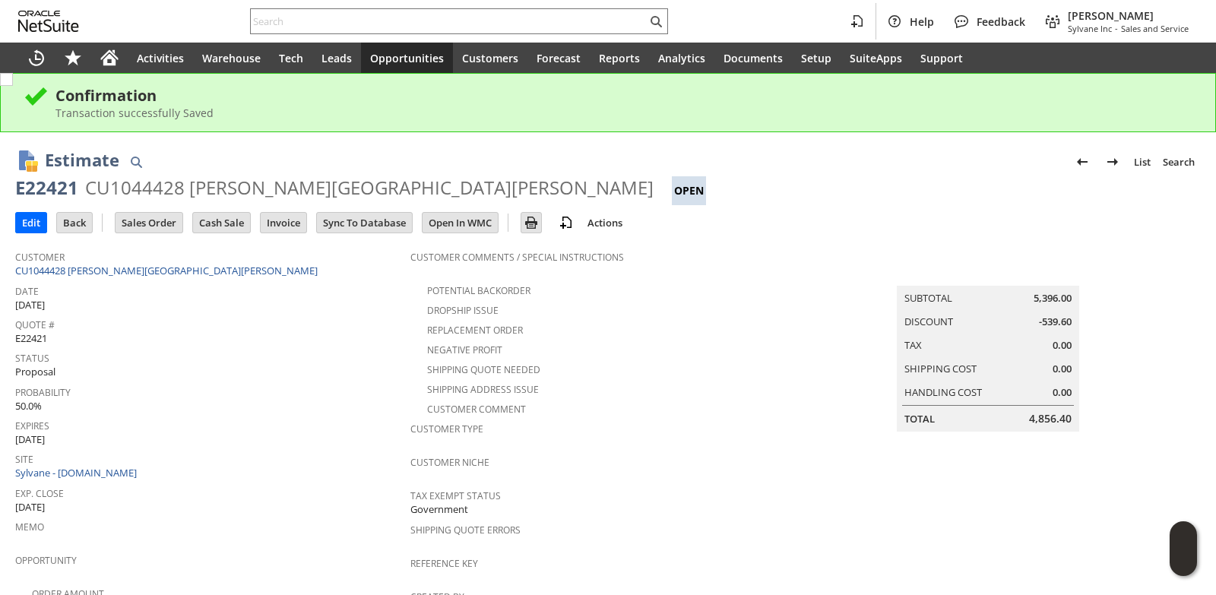
drag, startPoint x: 86, startPoint y: 186, endPoint x: 567, endPoint y: 186, distance: 481.1
click at [567, 186] on div "CU1044428 [PERSON_NAME][GEOGRAPHIC_DATA][PERSON_NAME]" at bounding box center [369, 188] width 568 height 24
copy div "CU1044428 [PERSON_NAME][GEOGRAPHIC_DATA][PERSON_NAME]"
